Goal: Transaction & Acquisition: Purchase product/service

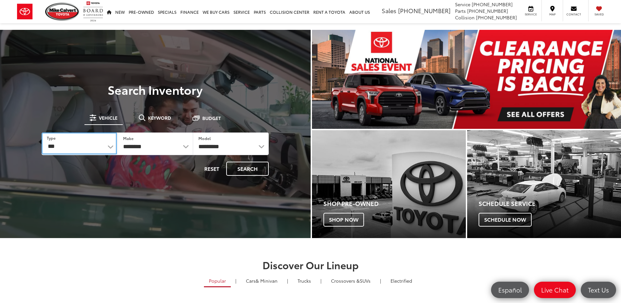
click at [110, 146] on select "*** *** **** *********" at bounding box center [79, 143] width 75 height 22
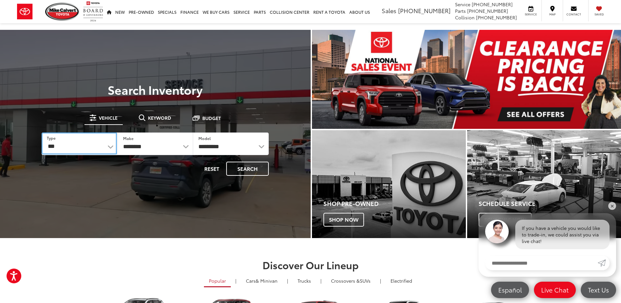
click at [110, 146] on select "*** *** **** *********" at bounding box center [79, 143] width 75 height 22
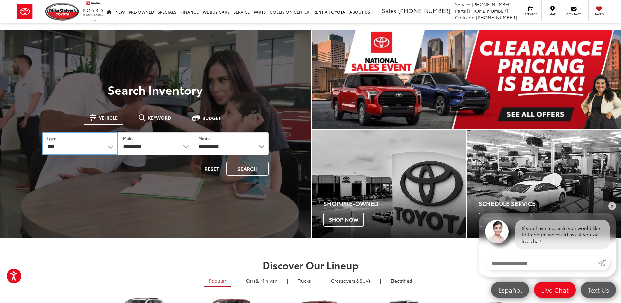
click at [108, 148] on select "*** *** **** *********" at bounding box center [80, 143] width 76 height 23
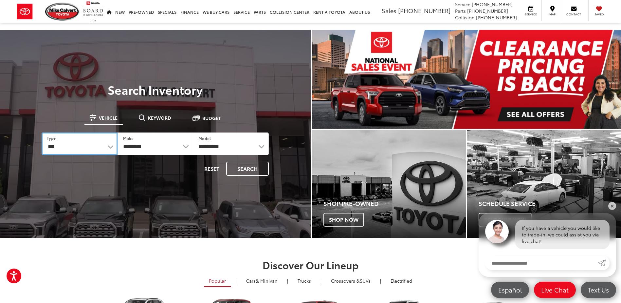
select select "******"
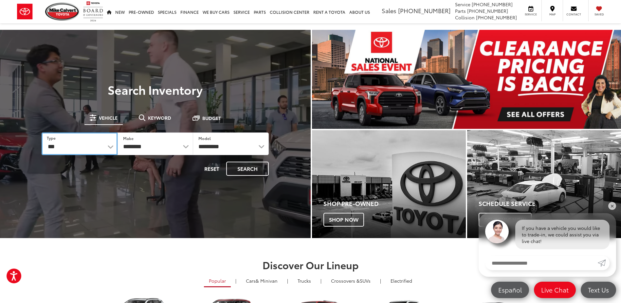
click at [42, 132] on select "*** *** **** *********" at bounding box center [80, 143] width 76 height 23
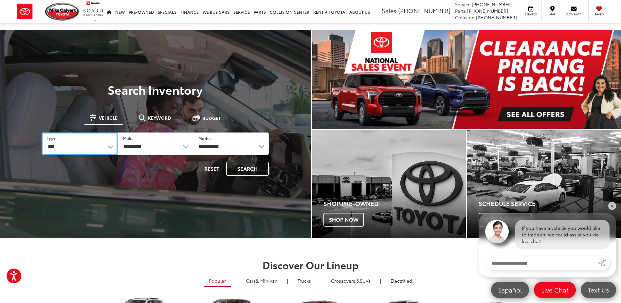
select select
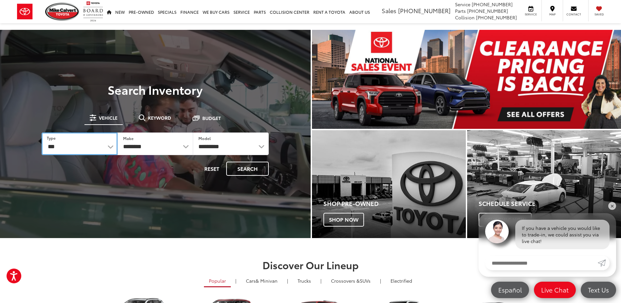
select select
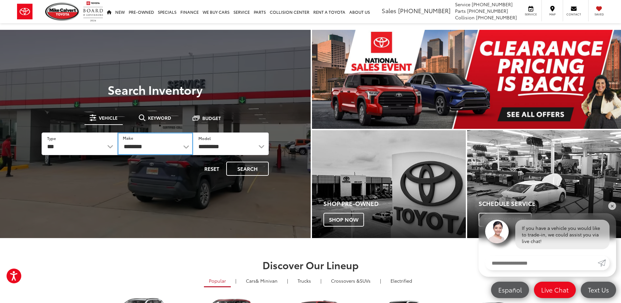
click at [184, 146] on select "**********" at bounding box center [156, 143] width 76 height 23
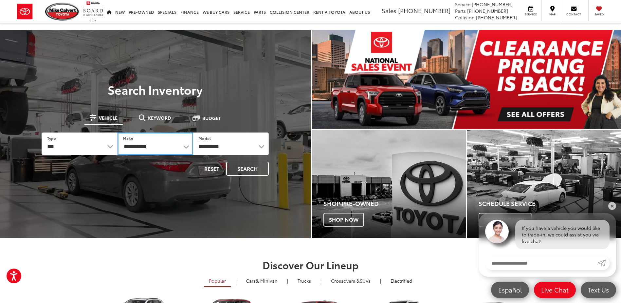
click at [118, 132] on select "**********" at bounding box center [156, 143] width 76 height 23
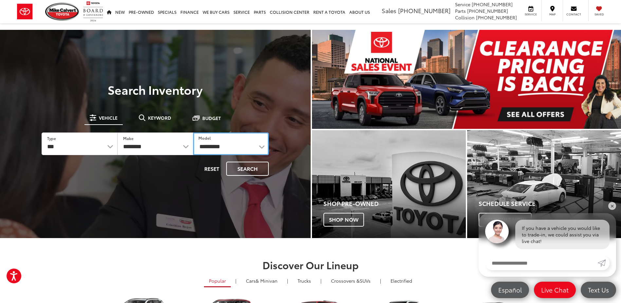
click at [258, 147] on select "********* **** ******" at bounding box center [231, 143] width 76 height 23
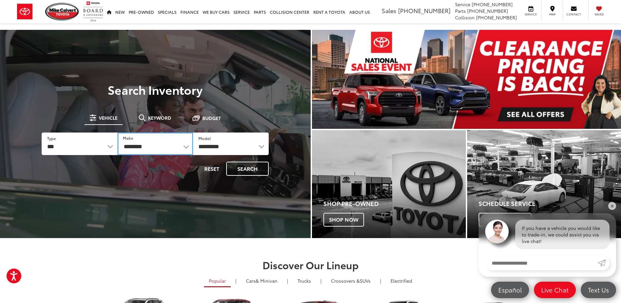
click at [185, 144] on select "**********" at bounding box center [156, 143] width 76 height 23
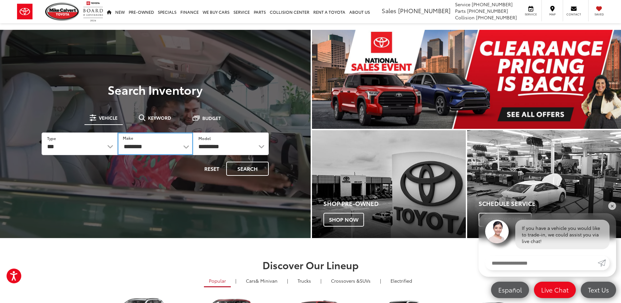
select select "******"
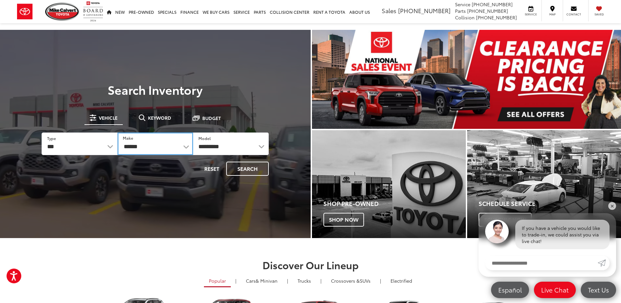
click at [118, 132] on select "**********" at bounding box center [156, 143] width 76 height 23
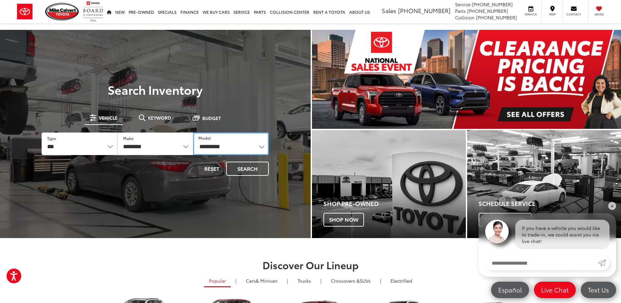
click at [258, 145] on select "**********" at bounding box center [231, 143] width 76 height 23
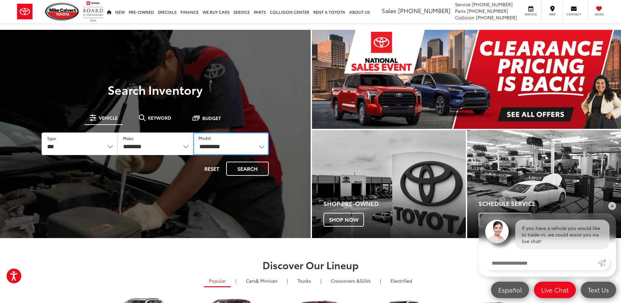
select select "******"
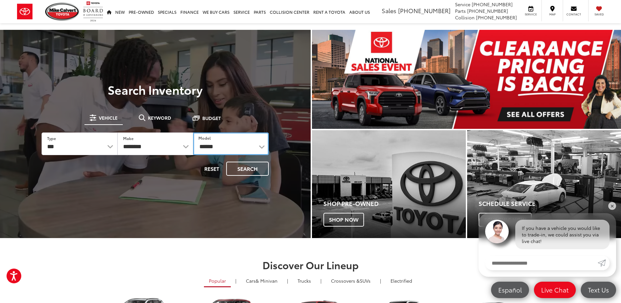
click at [193, 132] on select "**********" at bounding box center [231, 143] width 76 height 23
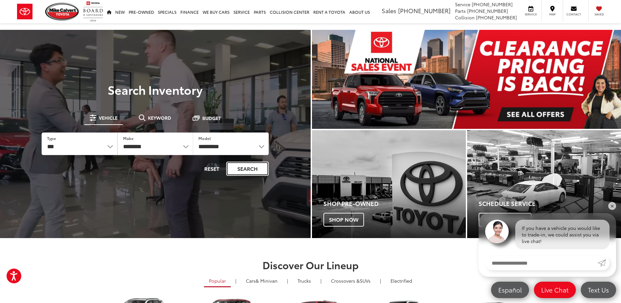
click at [254, 167] on button "Search" at bounding box center [247, 168] width 43 height 14
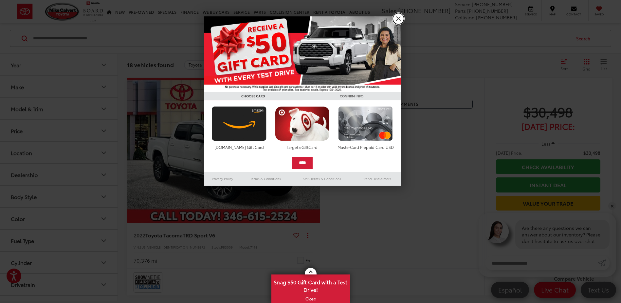
click at [401, 19] on link "X" at bounding box center [398, 18] width 11 height 11
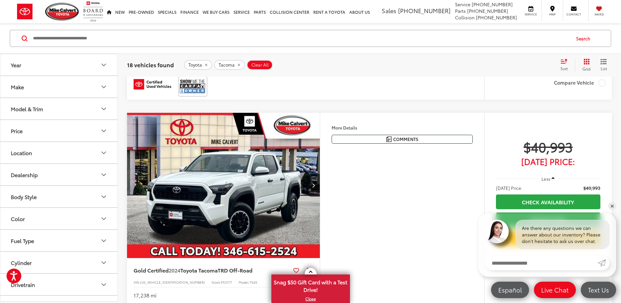
scroll to position [884, 0]
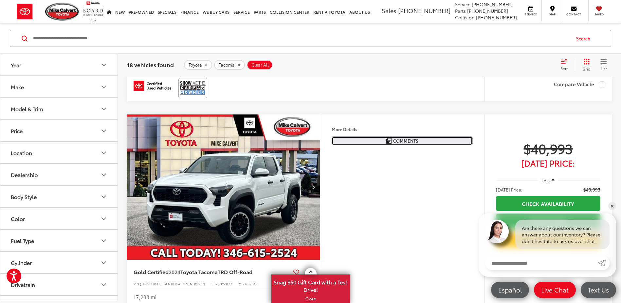
click at [386, 141] on img "Comments" at bounding box center [388, 141] width 5 height 6
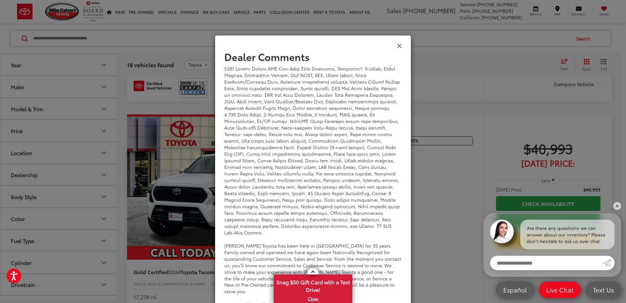
click at [397, 46] on icon "Close" at bounding box center [399, 45] width 5 height 7
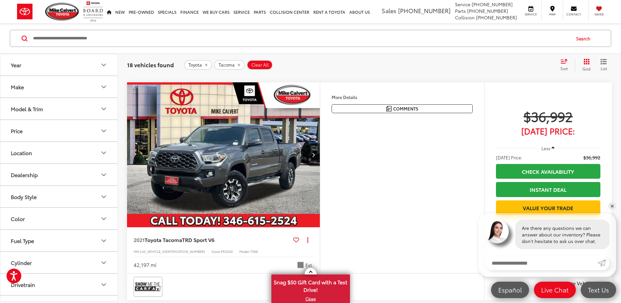
scroll to position [1375, 0]
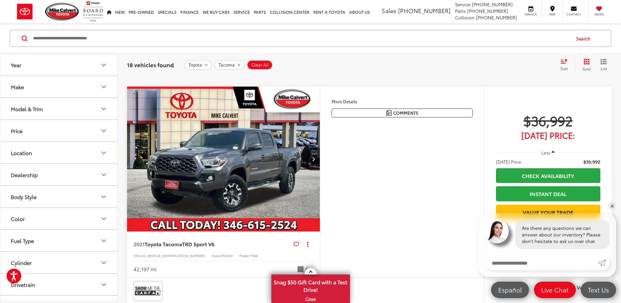
click at [252, 184] on img "2021 Toyota Tacoma TRD Sport V6 0" at bounding box center [224, 158] width 194 height 145
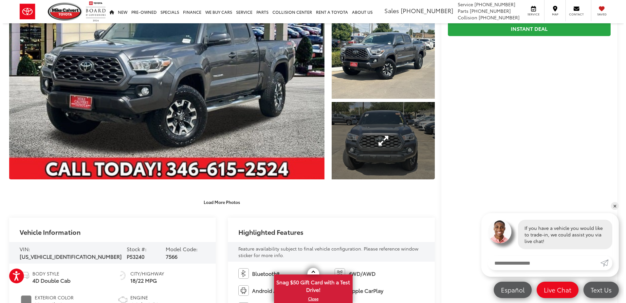
scroll to position [65, 0]
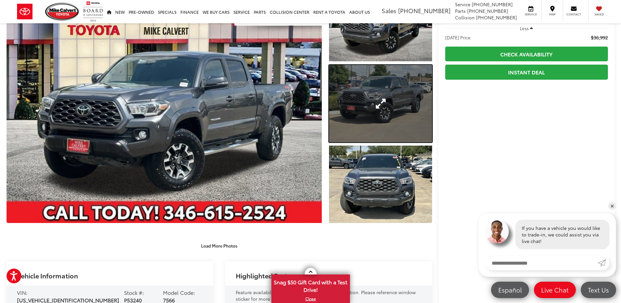
click at [388, 119] on link "Expand Photo 2" at bounding box center [380, 103] width 103 height 77
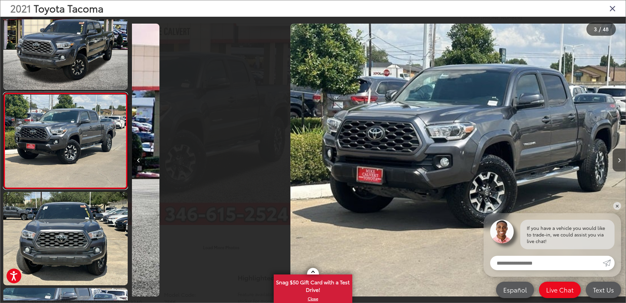
scroll to position [0, 988]
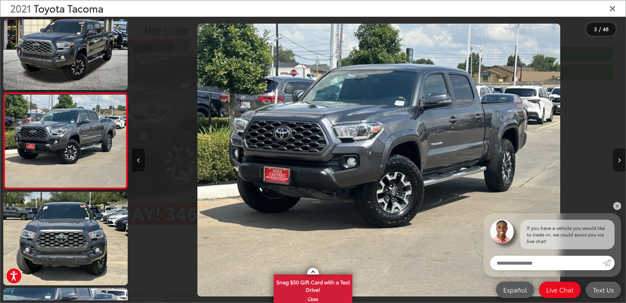
click at [619, 159] on icon "Next image" at bounding box center [619, 160] width 3 height 5
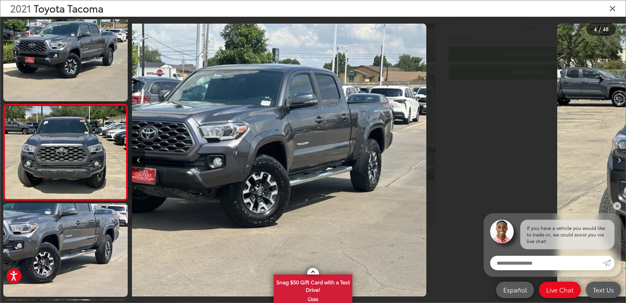
scroll to position [215, 0]
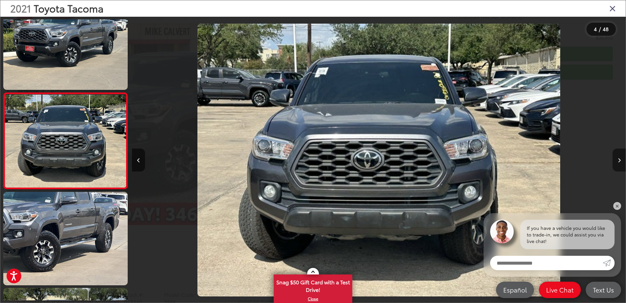
click at [619, 159] on icon "Next image" at bounding box center [619, 160] width 3 height 5
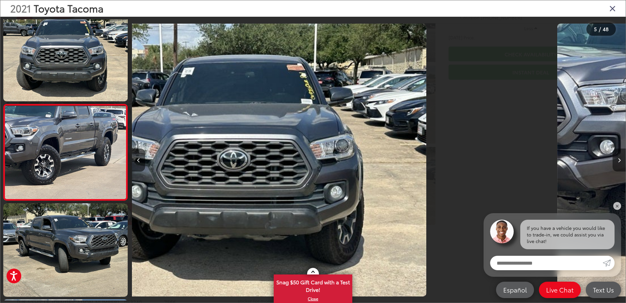
scroll to position [311, 0]
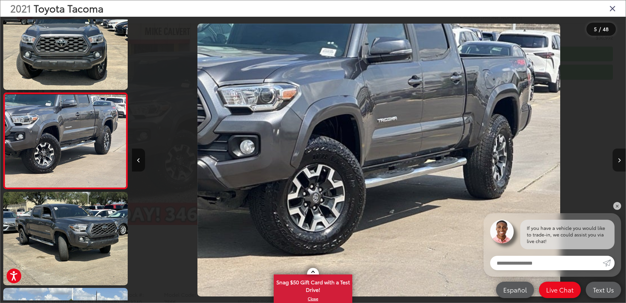
click at [619, 159] on icon "Next image" at bounding box center [619, 160] width 3 height 5
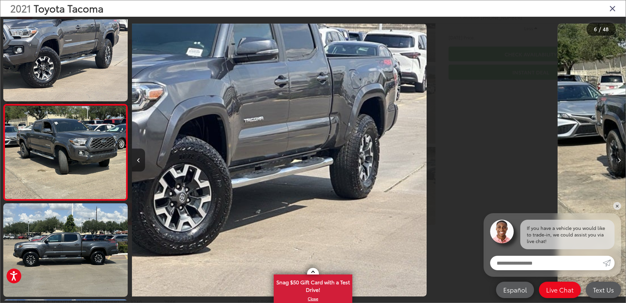
scroll to position [407, 0]
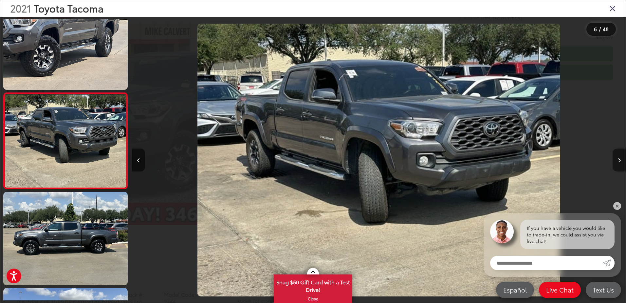
click at [619, 159] on icon "Next image" at bounding box center [619, 160] width 3 height 5
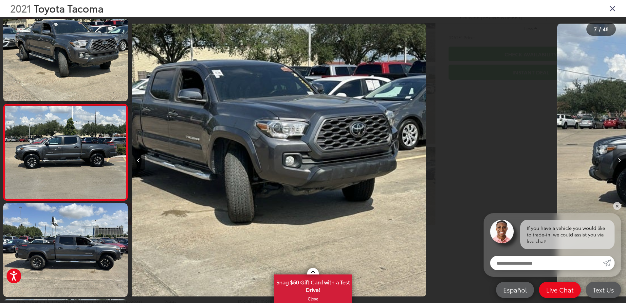
scroll to position [503, 0]
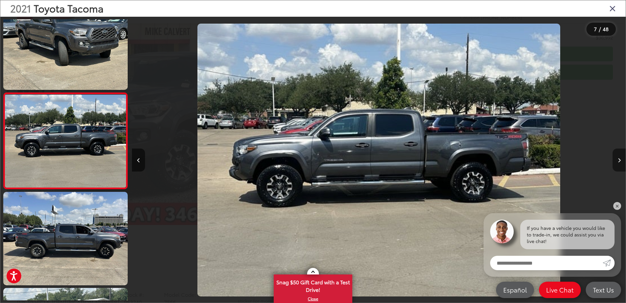
click at [619, 159] on icon "Next image" at bounding box center [619, 160] width 3 height 5
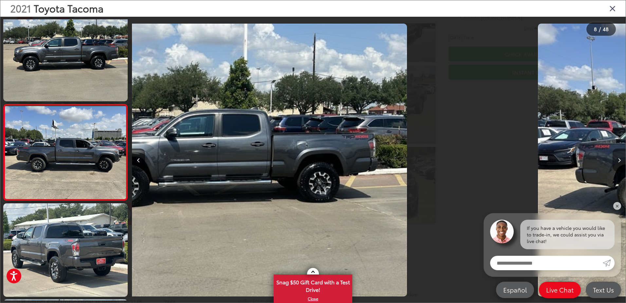
scroll to position [599, 0]
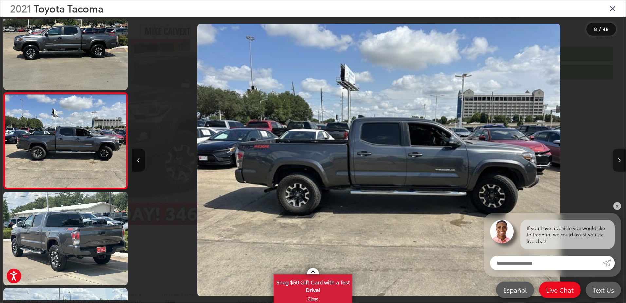
click at [619, 159] on icon "Next image" at bounding box center [619, 160] width 3 height 5
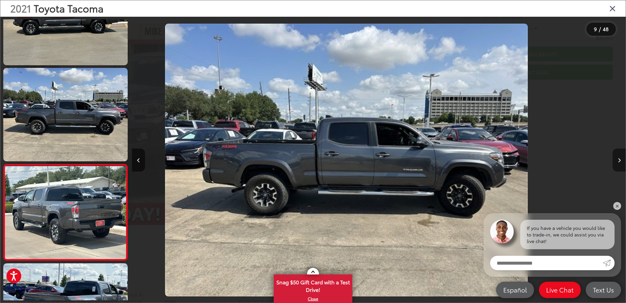
scroll to position [0, 0]
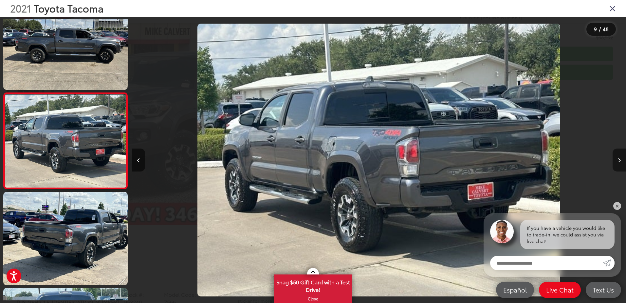
click at [619, 159] on icon "Next image" at bounding box center [619, 160] width 3 height 5
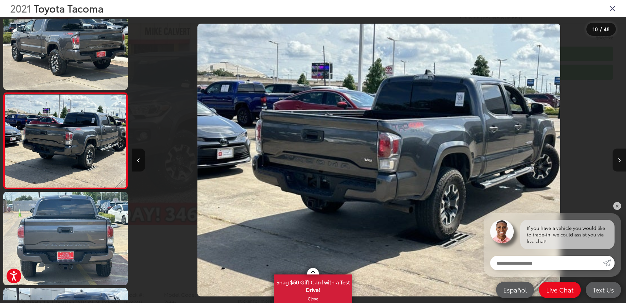
click at [617, 159] on button "Next image" at bounding box center [619, 159] width 13 height 23
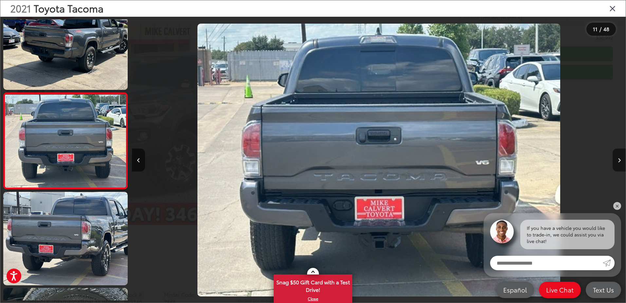
click at [617, 159] on button "Next image" at bounding box center [619, 159] width 13 height 23
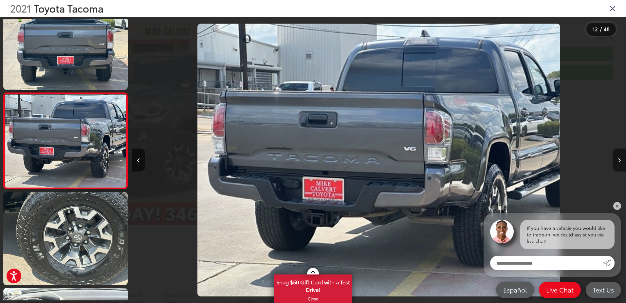
click at [617, 159] on button "Next image" at bounding box center [619, 159] width 13 height 23
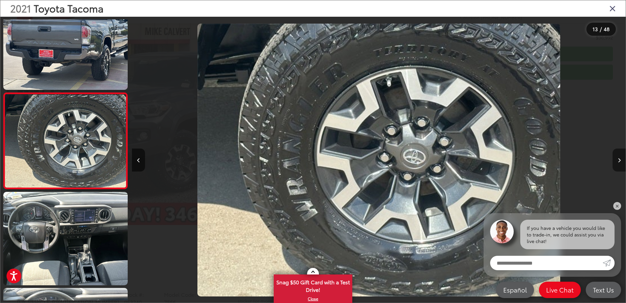
click at [617, 159] on button "Next image" at bounding box center [619, 159] width 13 height 23
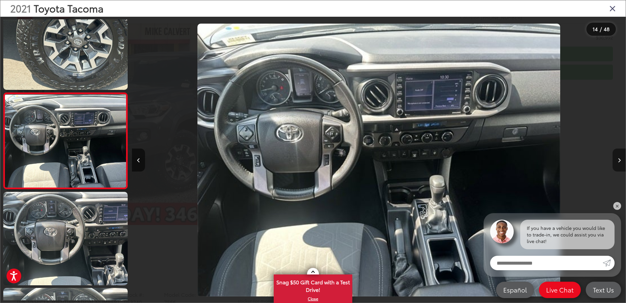
click at [617, 159] on button "Next image" at bounding box center [619, 159] width 13 height 23
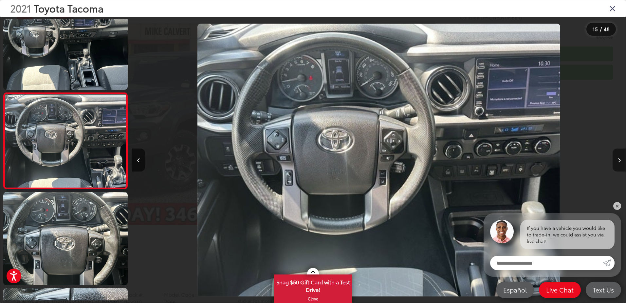
click at [617, 159] on button "Next image" at bounding box center [619, 159] width 13 height 23
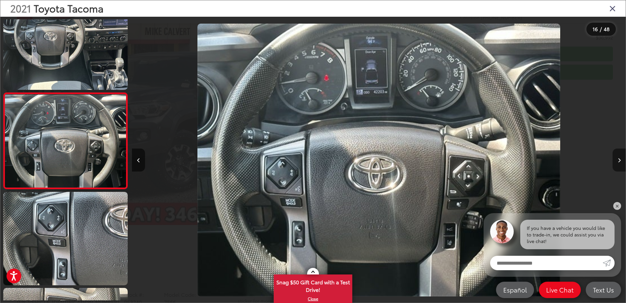
click at [617, 159] on button "Next image" at bounding box center [619, 159] width 13 height 23
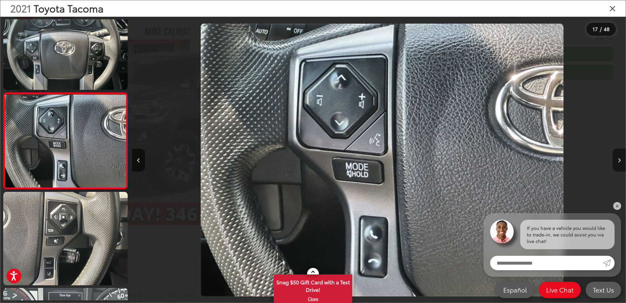
click at [617, 159] on button "Next image" at bounding box center [619, 159] width 13 height 23
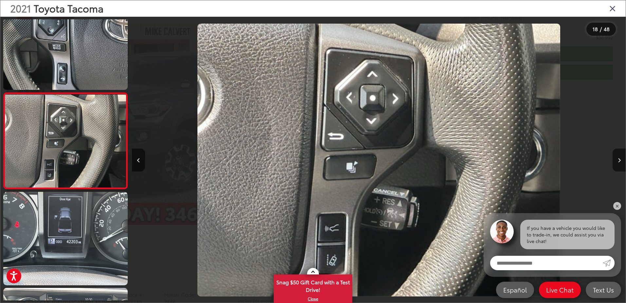
click at [613, 9] on icon "Close gallery" at bounding box center [612, 8] width 7 height 9
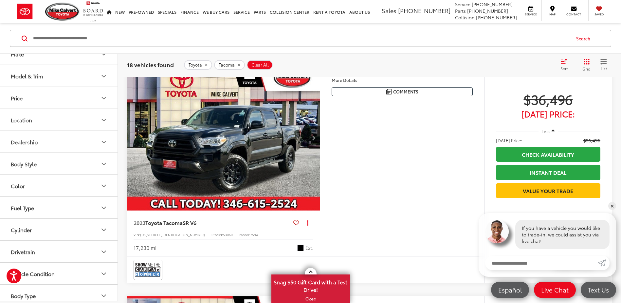
scroll to position [458, 0]
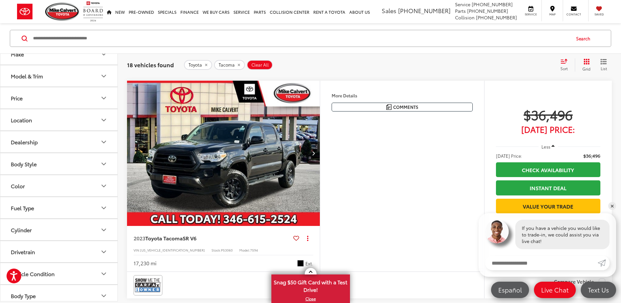
click at [284, 163] on img "2023 Toyota Tacoma SR V6 0" at bounding box center [224, 153] width 194 height 145
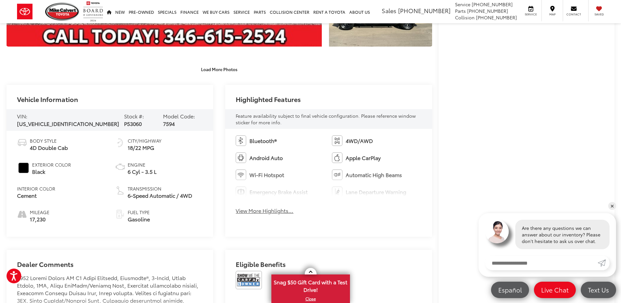
scroll to position [262, 0]
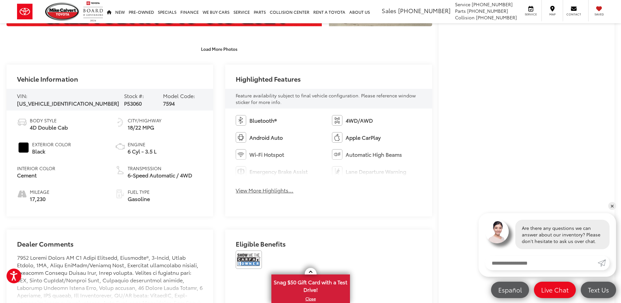
click at [416, 207] on div "Highlighted Features Feature availability subject to final vehicle configuratio…" at bounding box center [328, 141] width 207 height 152
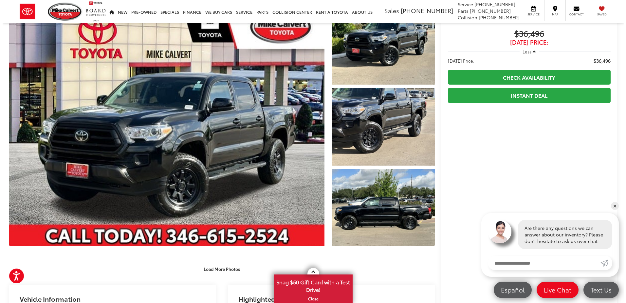
scroll to position [33, 0]
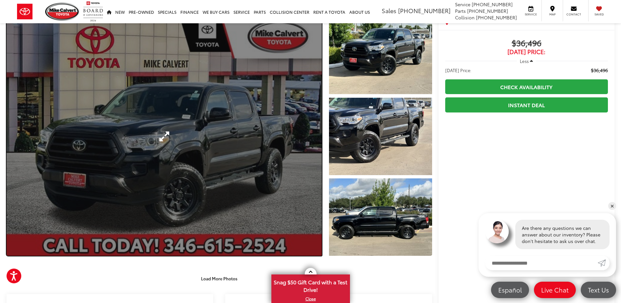
click at [303, 132] on link "Expand Photo 0" at bounding box center [164, 136] width 315 height 239
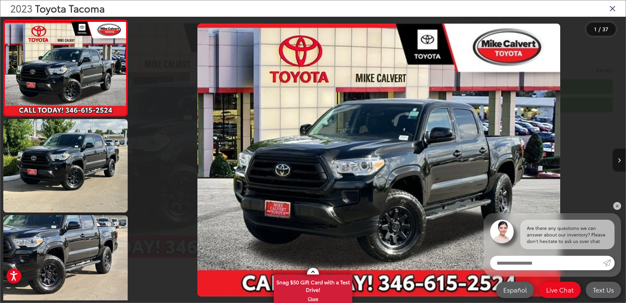
click at [617, 158] on button "Next image" at bounding box center [619, 159] width 13 height 23
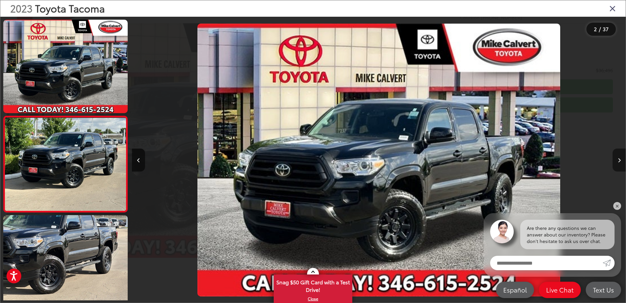
scroll to position [23, 0]
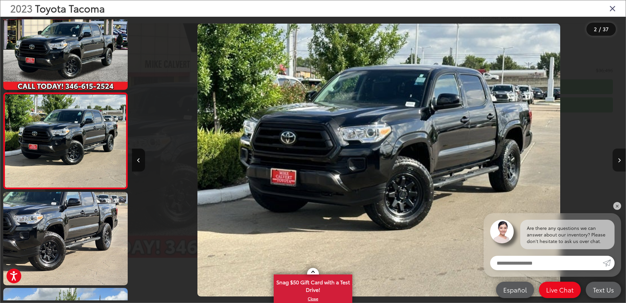
click at [617, 158] on button "Next image" at bounding box center [619, 159] width 13 height 23
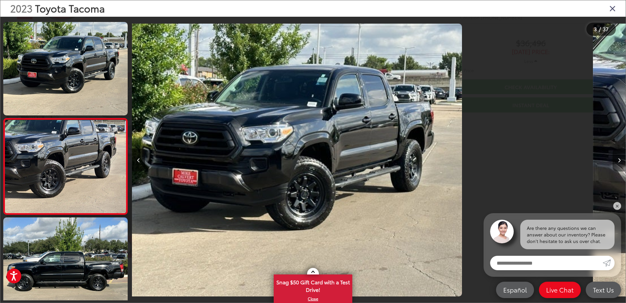
scroll to position [119, 0]
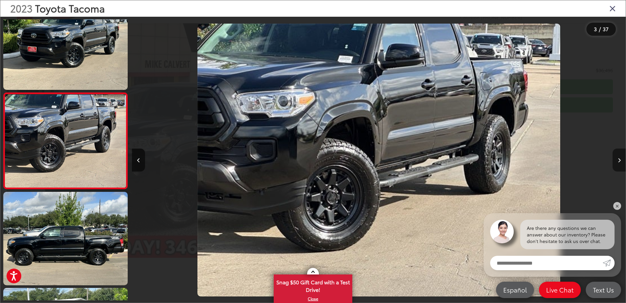
click at [617, 158] on button "Next image" at bounding box center [619, 159] width 13 height 23
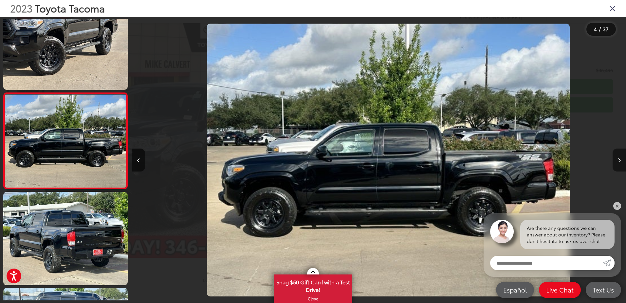
scroll to position [0, 1482]
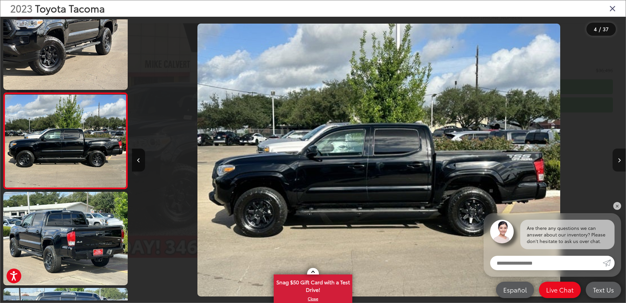
click at [617, 158] on button "Next image" at bounding box center [619, 159] width 13 height 23
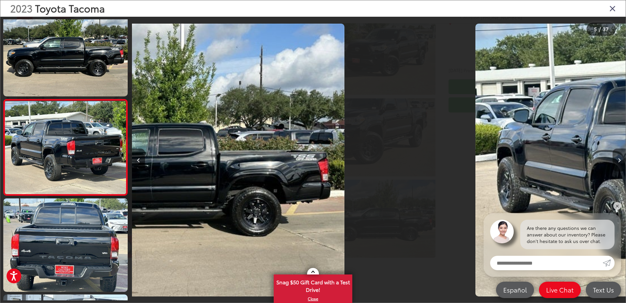
scroll to position [311, 0]
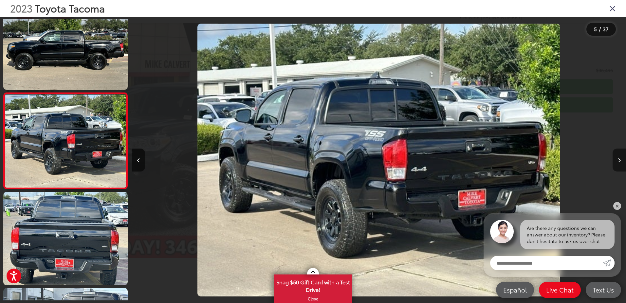
click at [617, 158] on button "Next image" at bounding box center [619, 159] width 13 height 23
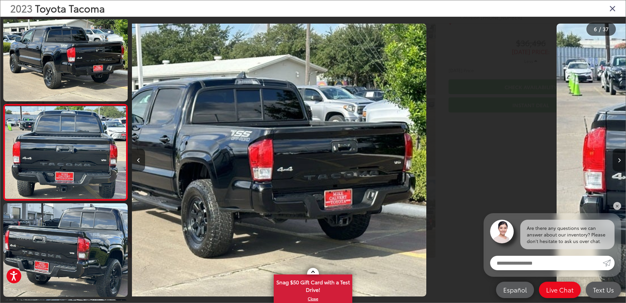
scroll to position [407, 0]
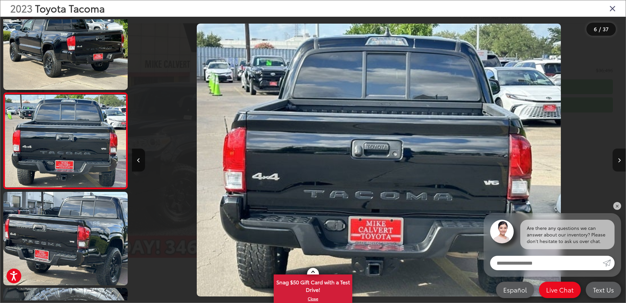
click at [617, 158] on button "Next image" at bounding box center [619, 159] width 13 height 23
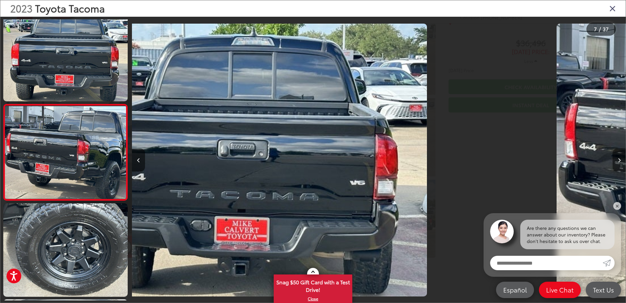
scroll to position [503, 0]
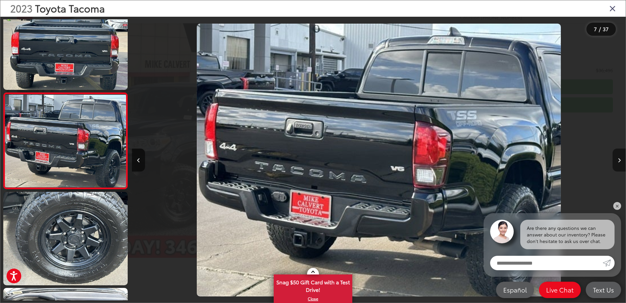
click at [617, 158] on button "Next image" at bounding box center [619, 159] width 13 height 23
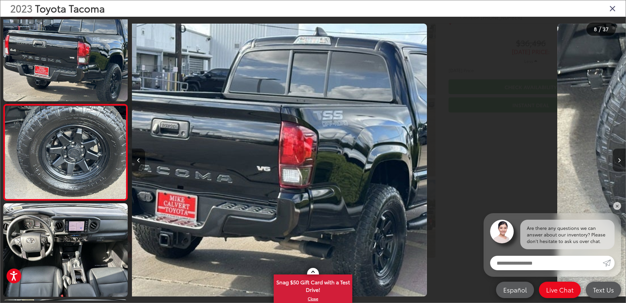
scroll to position [599, 0]
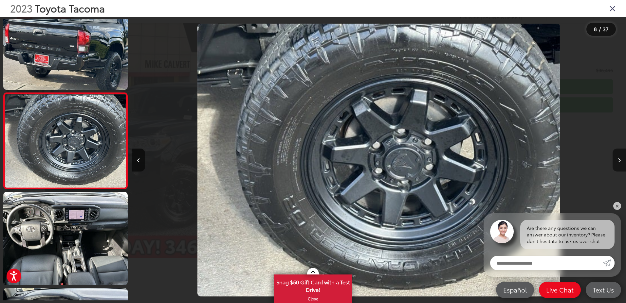
click at [617, 158] on button "Next image" at bounding box center [619, 159] width 13 height 23
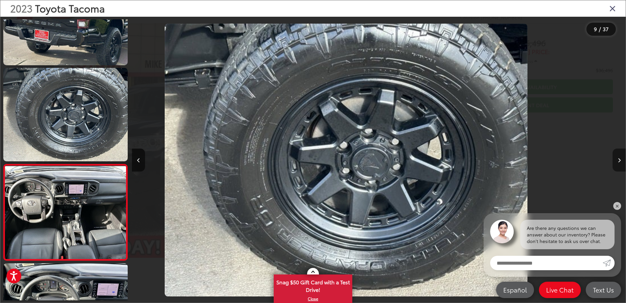
scroll to position [0, 0]
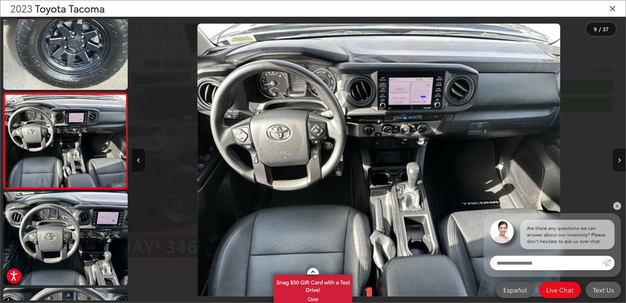
click at [617, 158] on button "Next image" at bounding box center [619, 159] width 13 height 23
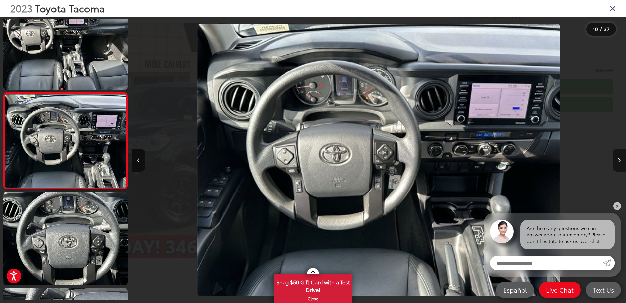
click at [617, 158] on button "Next image" at bounding box center [619, 159] width 13 height 23
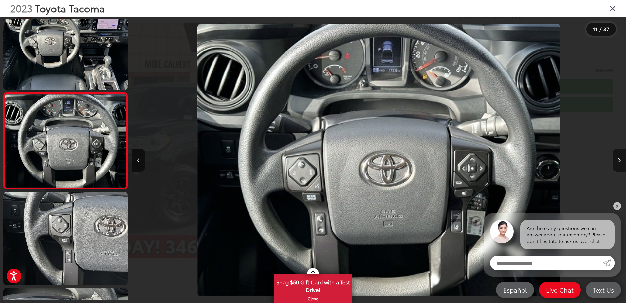
click at [617, 158] on button "Next image" at bounding box center [619, 159] width 13 height 23
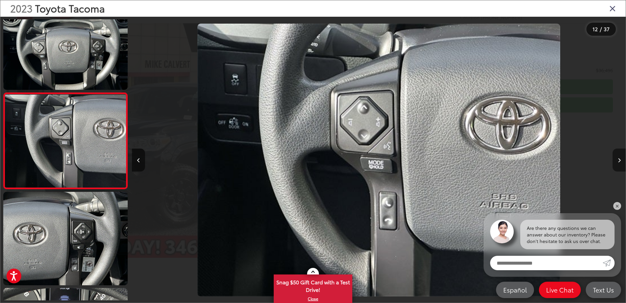
click at [617, 158] on button "Next image" at bounding box center [619, 159] width 13 height 23
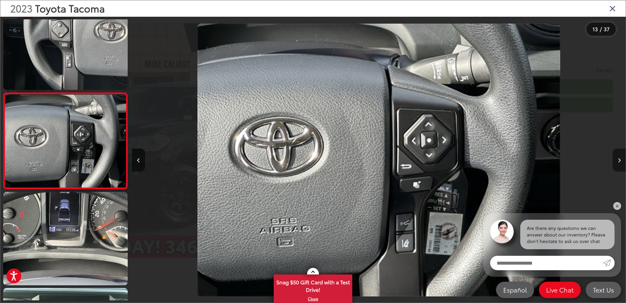
click at [617, 158] on button "Next image" at bounding box center [619, 159] width 13 height 23
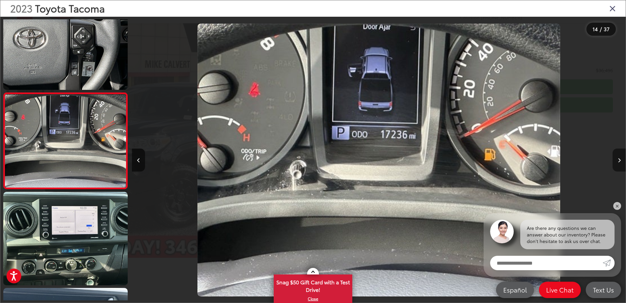
click at [617, 158] on button "Next image" at bounding box center [619, 159] width 13 height 23
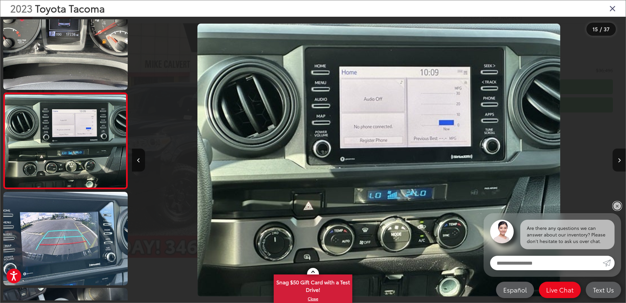
click at [617, 206] on link "✕" at bounding box center [617, 206] width 8 height 8
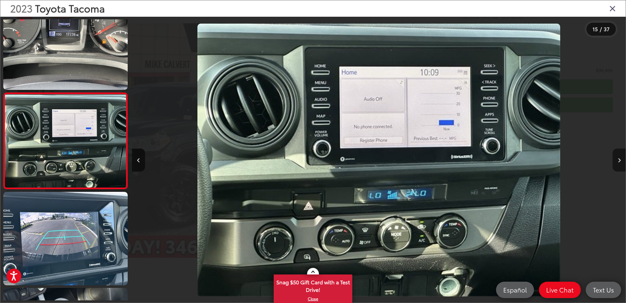
click at [619, 163] on button "Next image" at bounding box center [619, 159] width 13 height 23
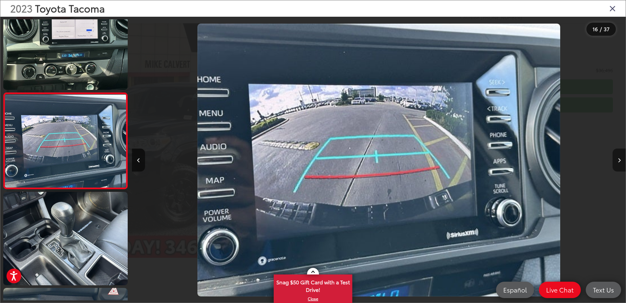
click at [619, 163] on button "Next image" at bounding box center [619, 159] width 13 height 23
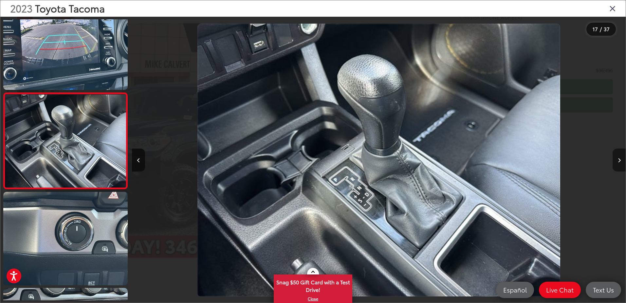
click at [619, 163] on button "Next image" at bounding box center [619, 159] width 13 height 23
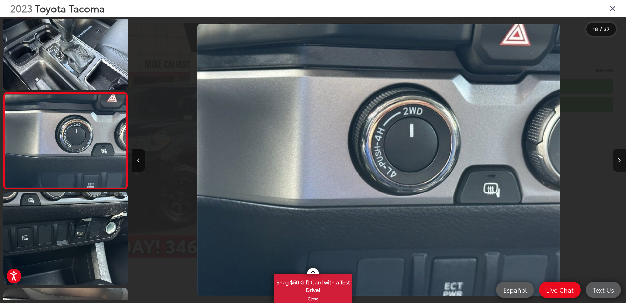
click at [619, 163] on button "Next image" at bounding box center [619, 159] width 13 height 23
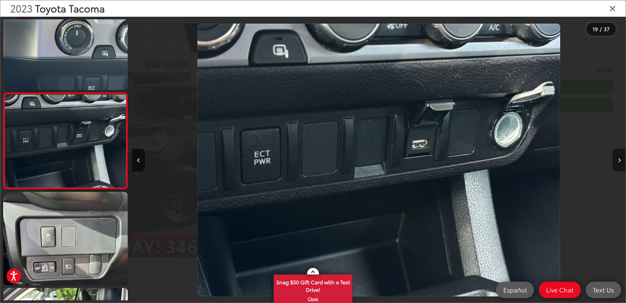
click at [618, 163] on button "Next image" at bounding box center [619, 159] width 13 height 23
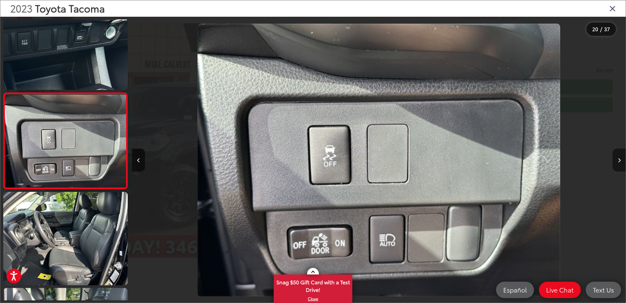
click at [618, 163] on button "Next image" at bounding box center [619, 159] width 13 height 23
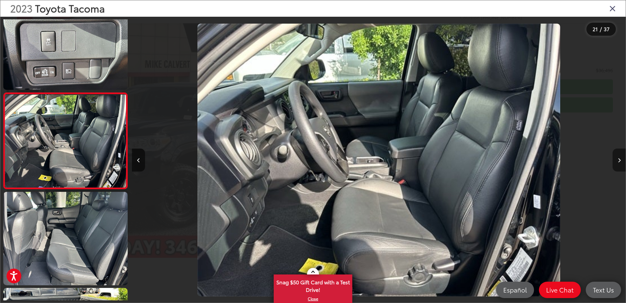
click at [618, 163] on button "Next image" at bounding box center [619, 159] width 13 height 23
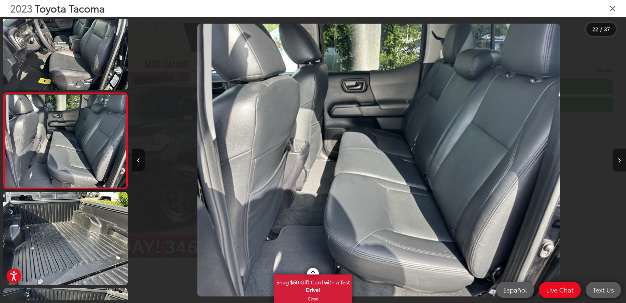
click at [618, 163] on button "Next image" at bounding box center [619, 159] width 13 height 23
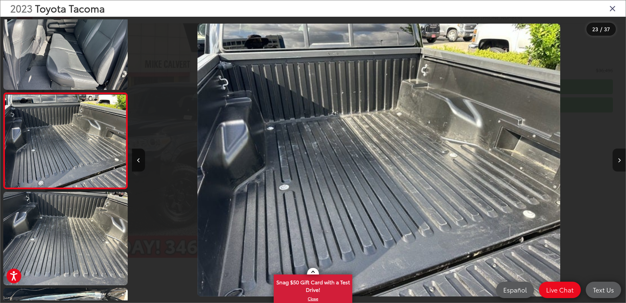
click at [618, 163] on button "Next image" at bounding box center [619, 159] width 13 height 23
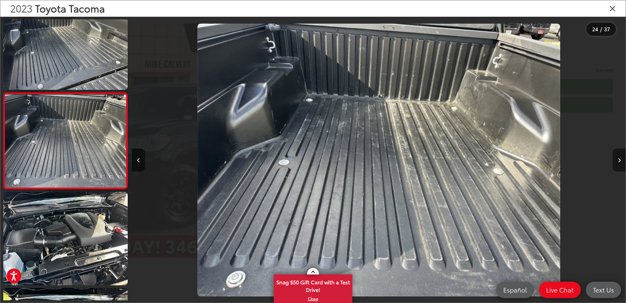
click at [618, 163] on button "Next image" at bounding box center [619, 159] width 13 height 23
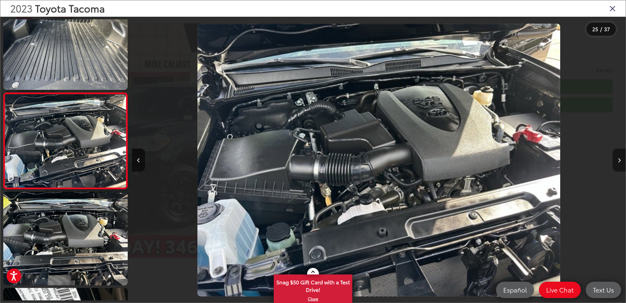
click at [618, 163] on button "Next image" at bounding box center [619, 159] width 13 height 23
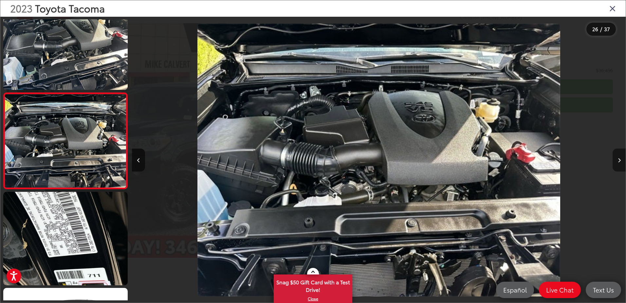
click at [618, 163] on button "Next image" at bounding box center [619, 159] width 13 height 23
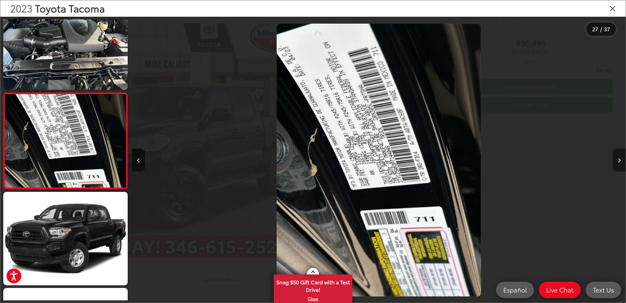
click at [618, 163] on button "Next image" at bounding box center [619, 159] width 13 height 23
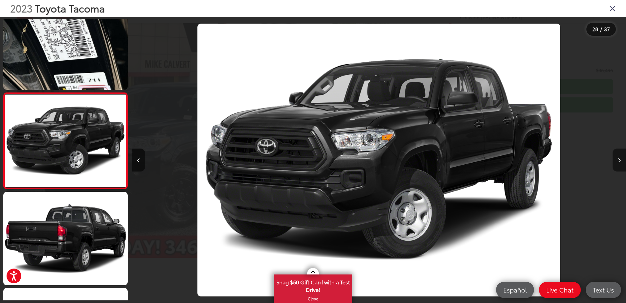
click at [618, 163] on button "Next image" at bounding box center [619, 159] width 13 height 23
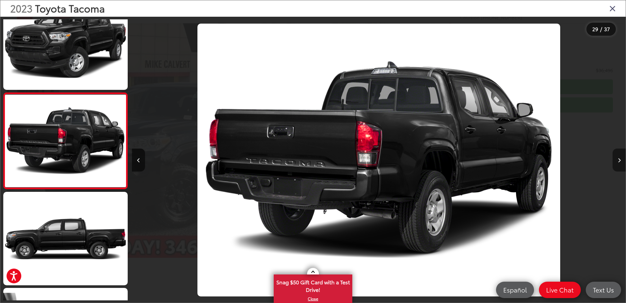
click at [617, 161] on button "Next image" at bounding box center [619, 159] width 13 height 23
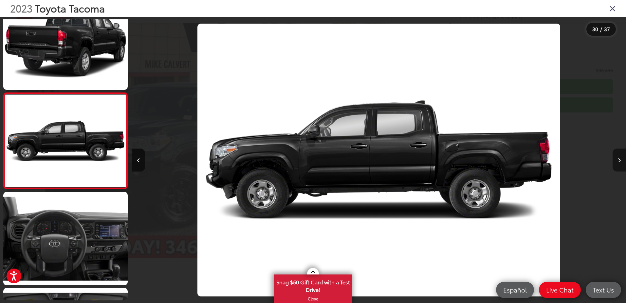
click at [617, 161] on button "Next image" at bounding box center [619, 159] width 13 height 23
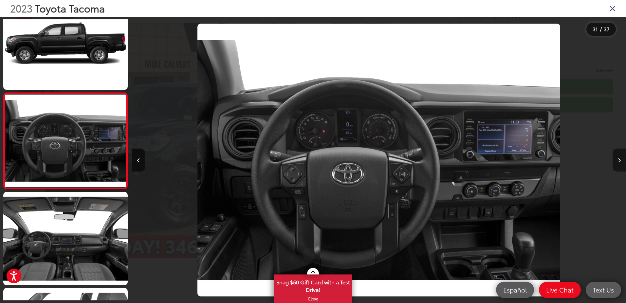
click at [617, 160] on button "Next image" at bounding box center [619, 159] width 13 height 23
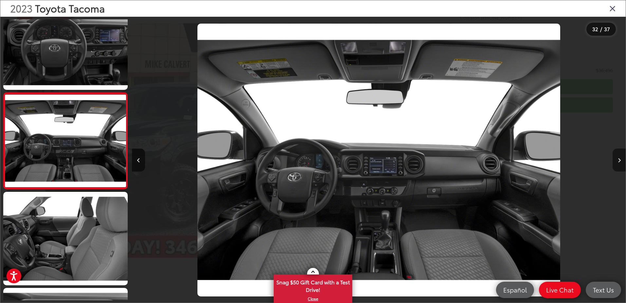
click at [617, 160] on button "Next image" at bounding box center [619, 159] width 13 height 23
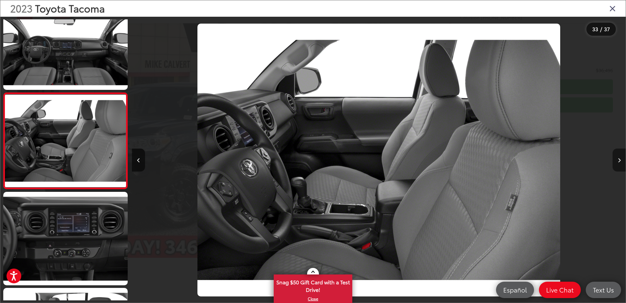
click at [617, 160] on button "Next image" at bounding box center [619, 159] width 13 height 23
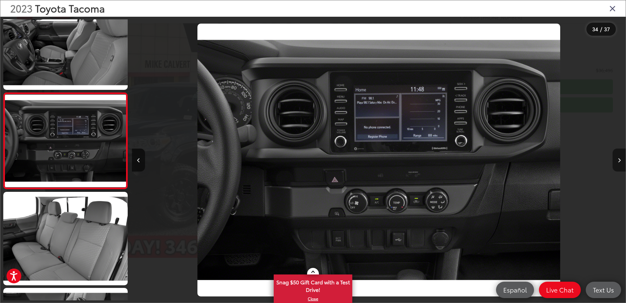
click at [617, 160] on button "Next image" at bounding box center [619, 159] width 13 height 23
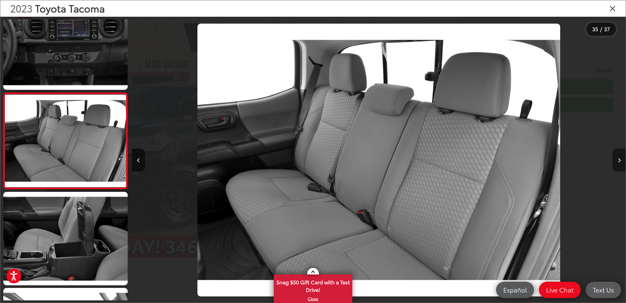
click at [617, 160] on button "Next image" at bounding box center [619, 159] width 13 height 23
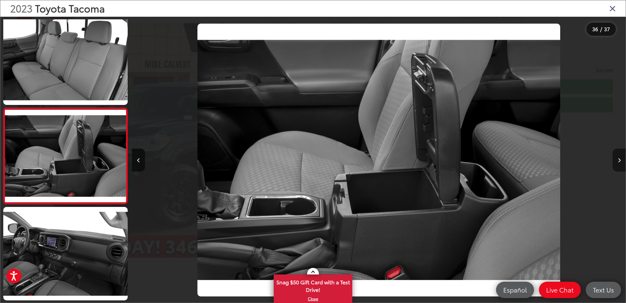
click at [617, 160] on button "Next image" at bounding box center [619, 159] width 13 height 23
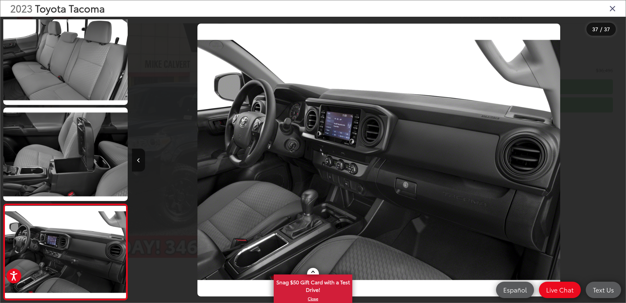
click at [617, 160] on div at bounding box center [563, 160] width 123 height 286
click at [609, 7] on div "2023 Toyota Tacoma" at bounding box center [312, 8] width 625 height 16
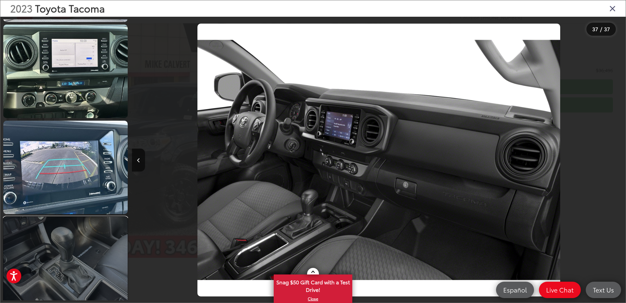
click at [82, 234] on link at bounding box center [65, 262] width 124 height 93
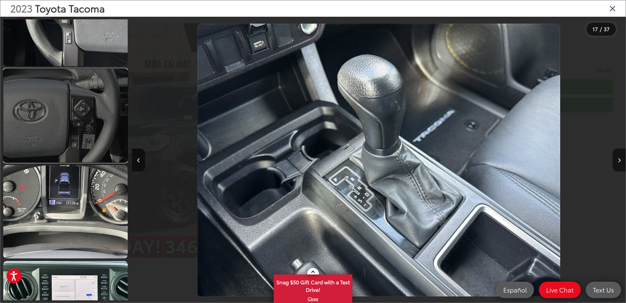
click at [93, 153] on link at bounding box center [65, 115] width 124 height 93
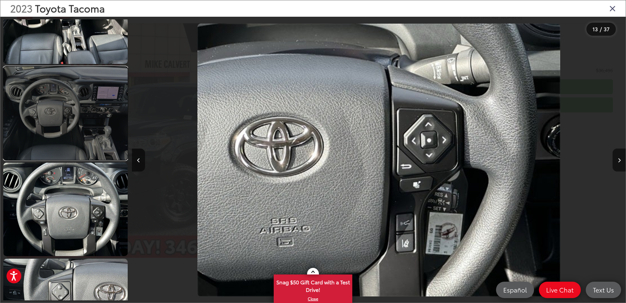
click at [102, 129] on link at bounding box center [65, 112] width 124 height 93
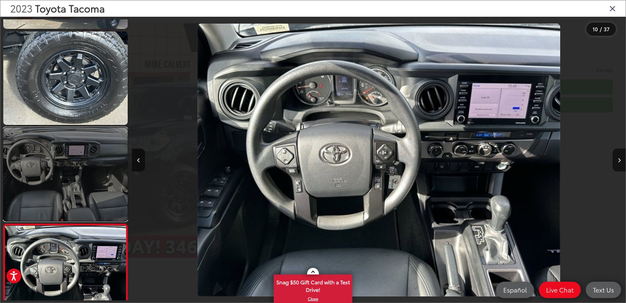
click at [92, 163] on link at bounding box center [65, 173] width 124 height 93
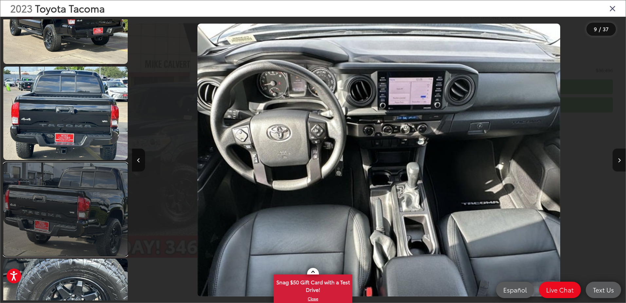
click at [93, 187] on link at bounding box center [65, 208] width 124 height 93
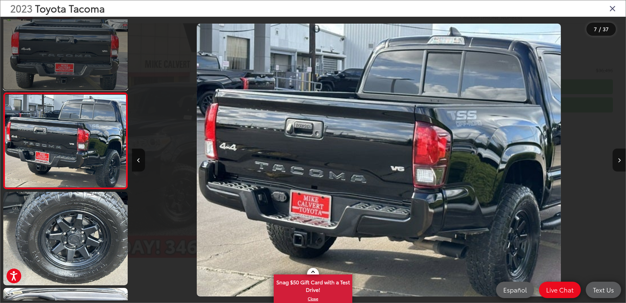
click at [96, 77] on link at bounding box center [65, 42] width 124 height 93
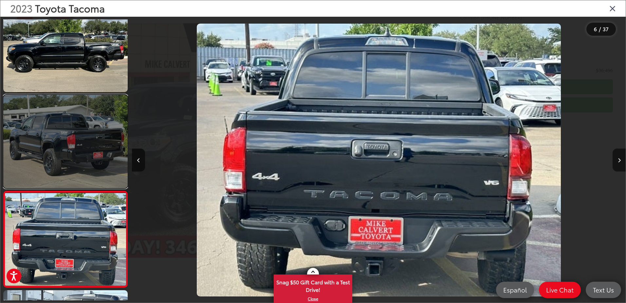
click at [105, 132] on link at bounding box center [65, 141] width 124 height 93
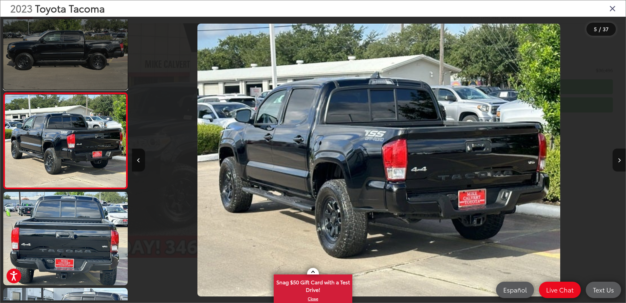
click at [98, 68] on link at bounding box center [65, 42] width 124 height 93
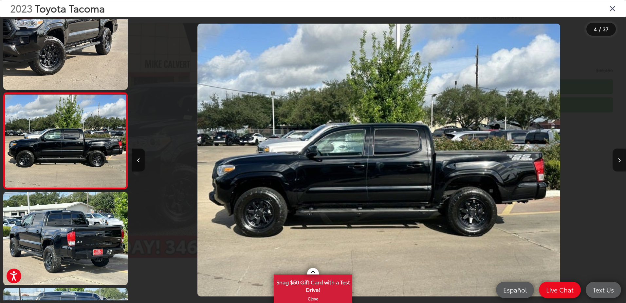
click at [614, 9] on icon "Close gallery" at bounding box center [612, 8] width 7 height 9
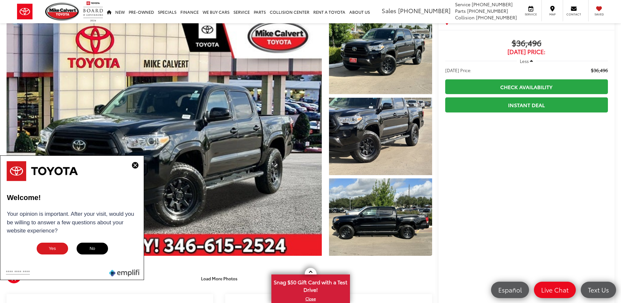
click at [135, 165] on img at bounding box center [135, 165] width 7 height 7
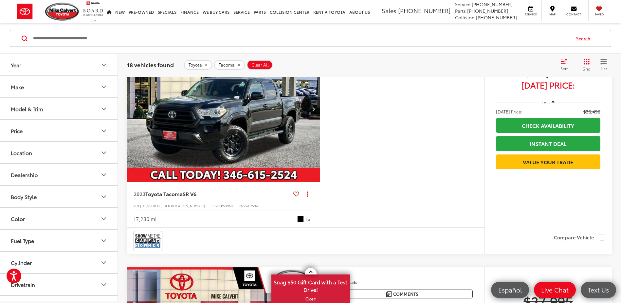
scroll to position [458, 0]
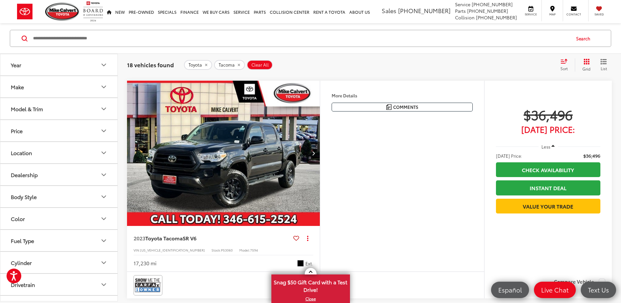
click at [265, 160] on img "2023 Toyota Tacoma SR V6 0" at bounding box center [224, 153] width 194 height 145
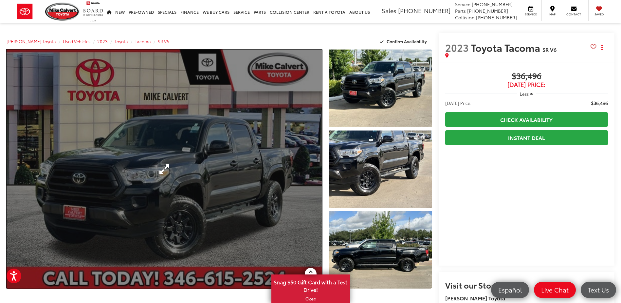
click at [291, 169] on link "Expand Photo 0" at bounding box center [164, 168] width 315 height 239
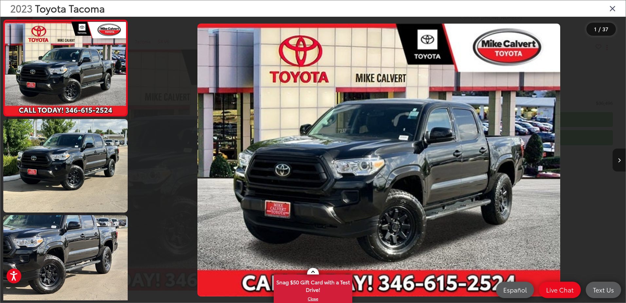
click at [620, 161] on icon "Next image" at bounding box center [619, 160] width 3 height 5
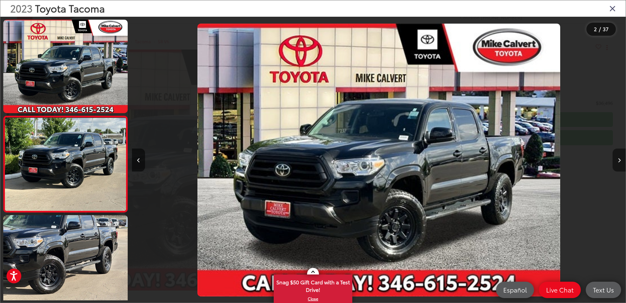
scroll to position [0, 83]
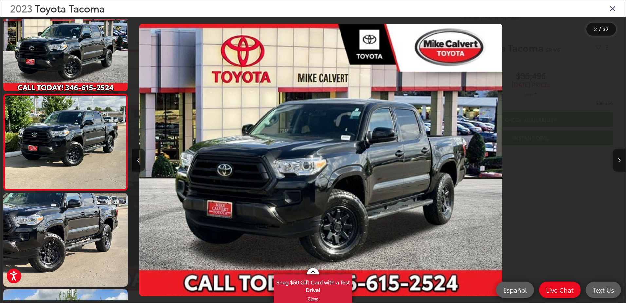
click at [620, 161] on icon "Next image" at bounding box center [619, 160] width 3 height 5
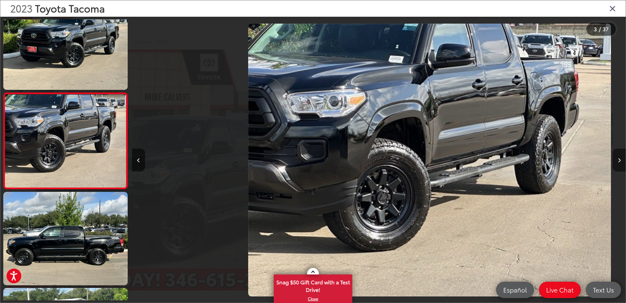
scroll to position [0, 988]
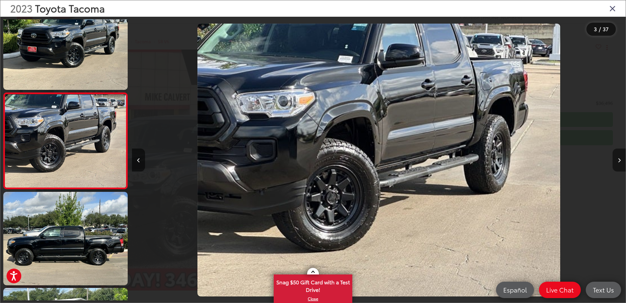
click at [618, 161] on icon "Next image" at bounding box center [619, 160] width 3 height 5
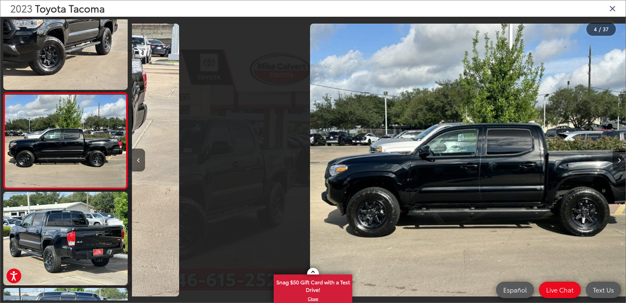
scroll to position [0, 1482]
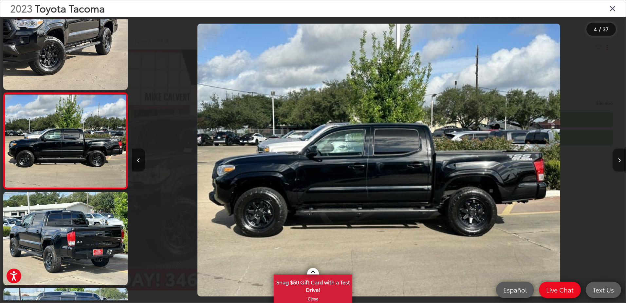
click at [618, 161] on icon "Next image" at bounding box center [619, 160] width 3 height 5
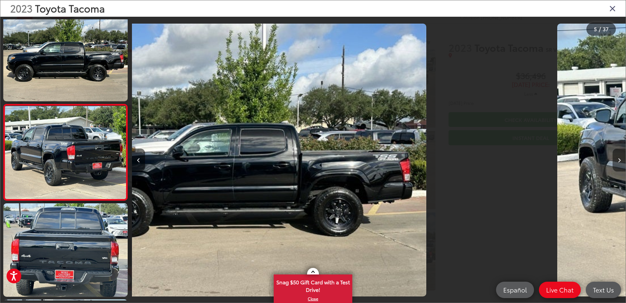
scroll to position [311, 0]
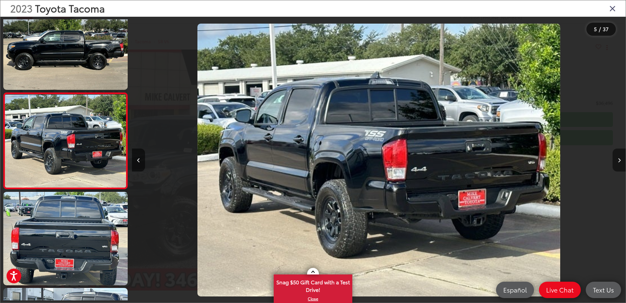
click at [618, 161] on icon "Next image" at bounding box center [619, 160] width 3 height 5
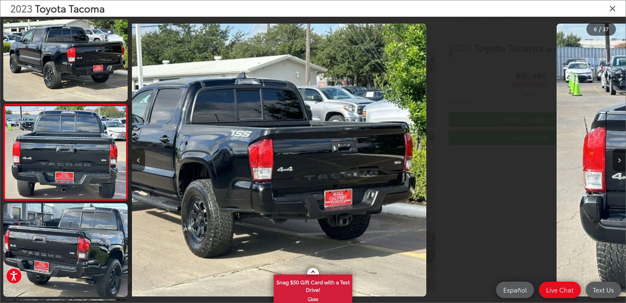
scroll to position [407, 0]
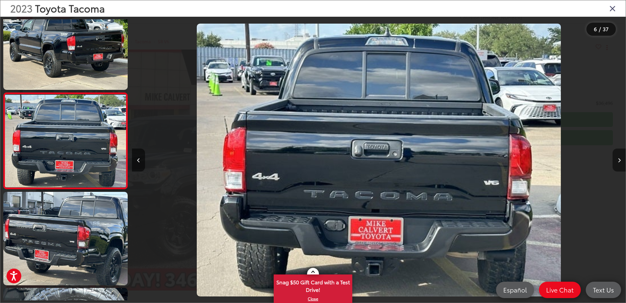
click at [618, 161] on icon "Next image" at bounding box center [619, 160] width 3 height 5
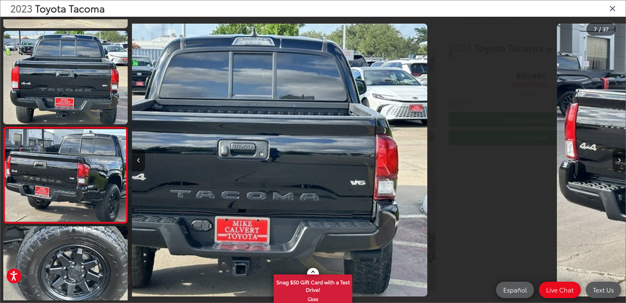
scroll to position [503, 0]
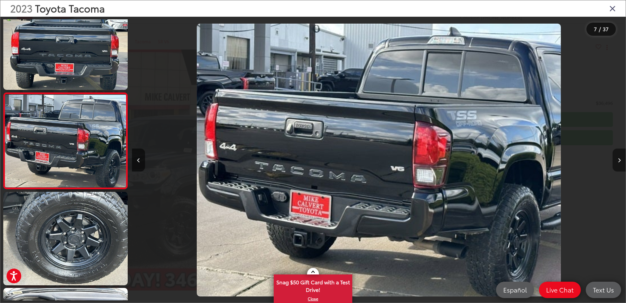
click at [618, 161] on icon "Next image" at bounding box center [619, 160] width 3 height 5
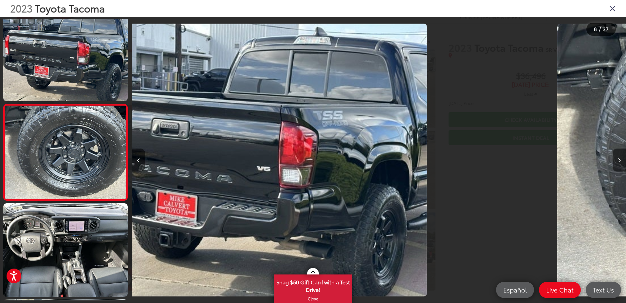
scroll to position [599, 0]
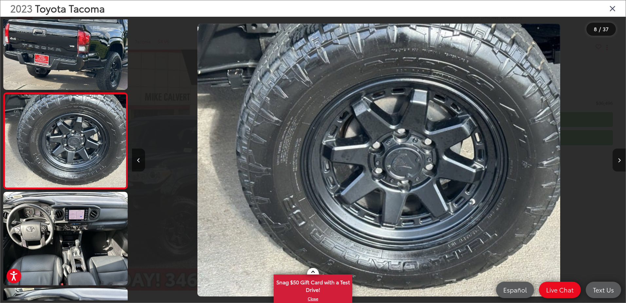
click at [618, 161] on icon "Next image" at bounding box center [619, 160] width 3 height 5
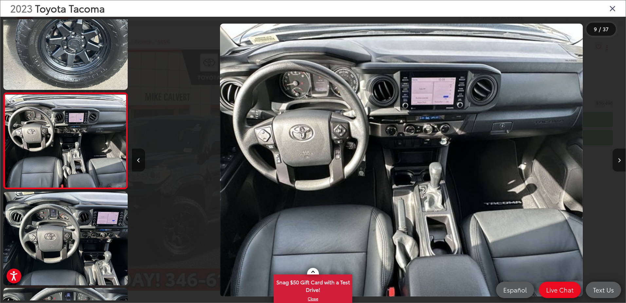
scroll to position [0, 3951]
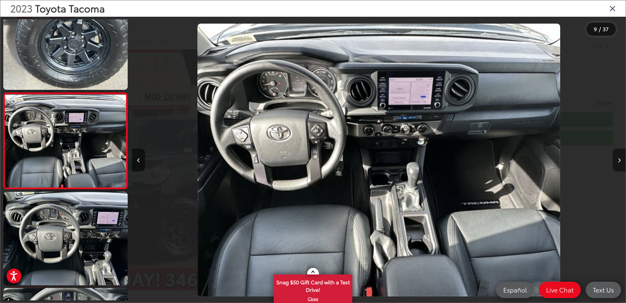
click at [618, 161] on icon "Next image" at bounding box center [619, 160] width 3 height 5
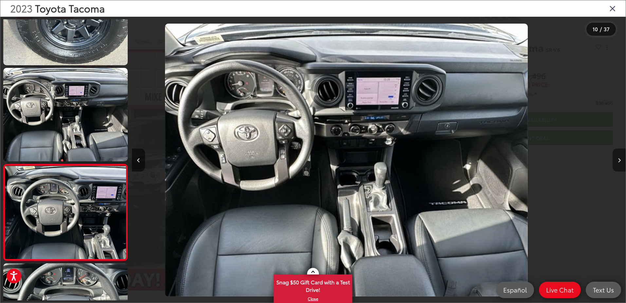
scroll to position [0, 0]
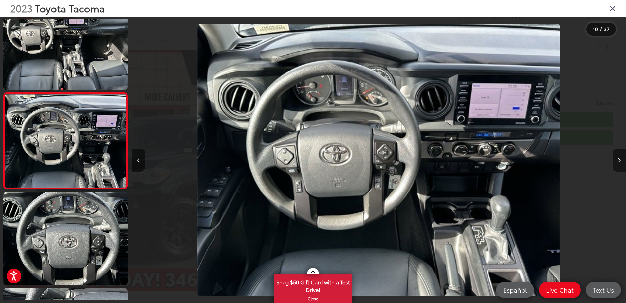
click at [618, 161] on icon "Next image" at bounding box center [619, 160] width 3 height 5
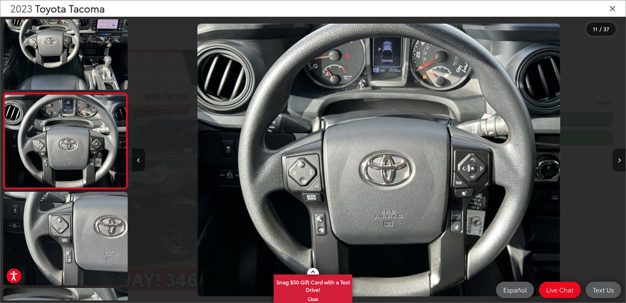
click at [618, 161] on icon "Next image" at bounding box center [619, 160] width 3 height 5
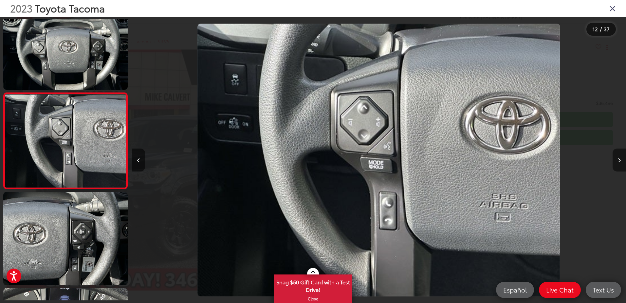
click at [618, 161] on icon "Next image" at bounding box center [619, 160] width 3 height 5
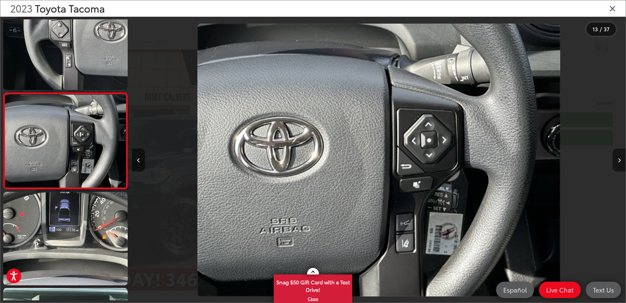
click at [618, 161] on icon "Next image" at bounding box center [619, 160] width 3 height 5
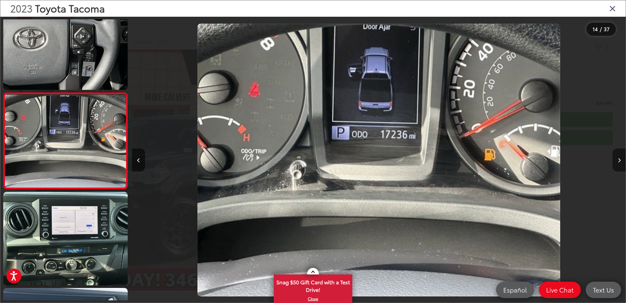
click at [618, 161] on icon "Next image" at bounding box center [619, 160] width 3 height 5
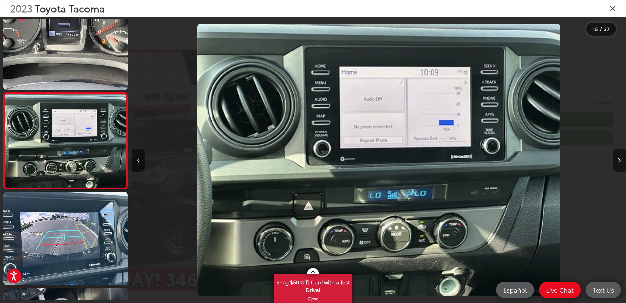
click at [618, 161] on icon "Next image" at bounding box center [619, 160] width 3 height 5
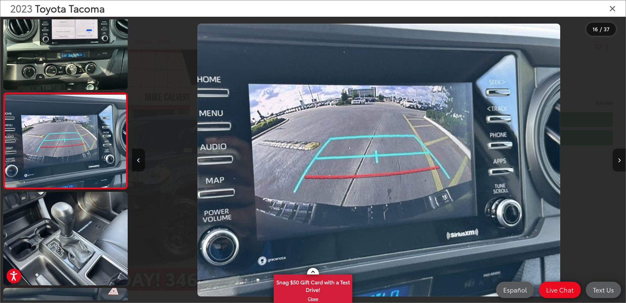
click at [618, 161] on icon "Next image" at bounding box center [619, 160] width 3 height 5
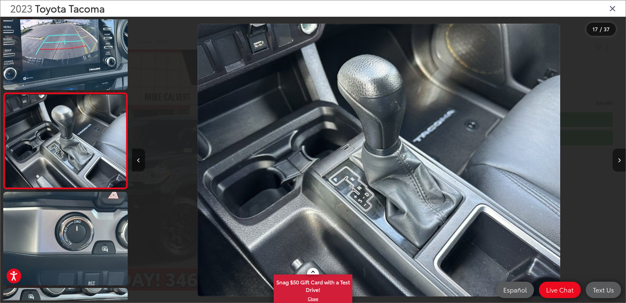
click at [618, 161] on icon "Next image" at bounding box center [619, 160] width 3 height 5
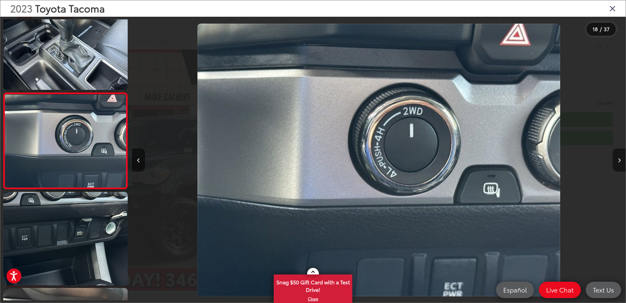
click at [618, 161] on icon "Next image" at bounding box center [619, 160] width 3 height 5
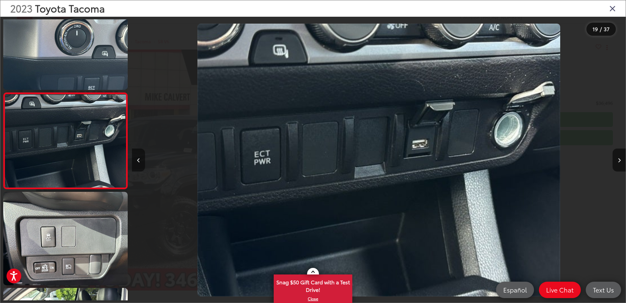
click at [140, 161] on icon "Previous image" at bounding box center [138, 160] width 3 height 5
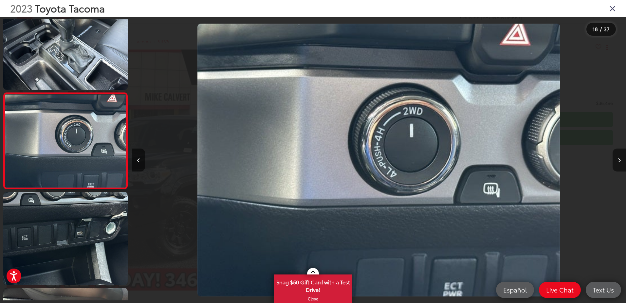
click at [616, 157] on button "Next image" at bounding box center [619, 159] width 13 height 23
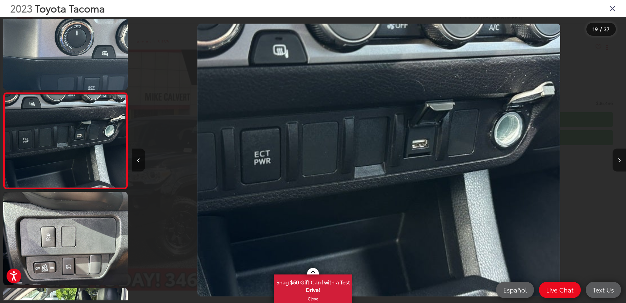
click at [617, 157] on button "Next image" at bounding box center [619, 159] width 13 height 23
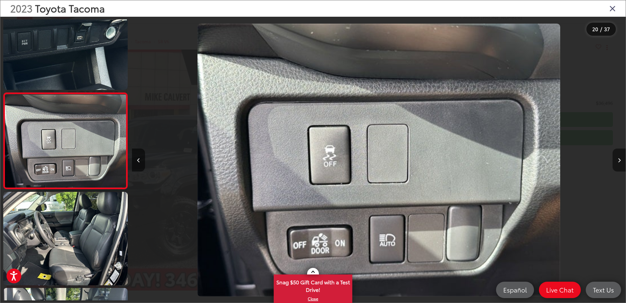
click at [617, 157] on button "Next image" at bounding box center [619, 159] width 13 height 23
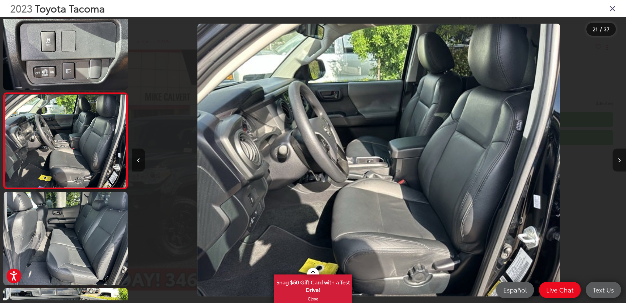
click at [617, 157] on button "Next image" at bounding box center [619, 159] width 13 height 23
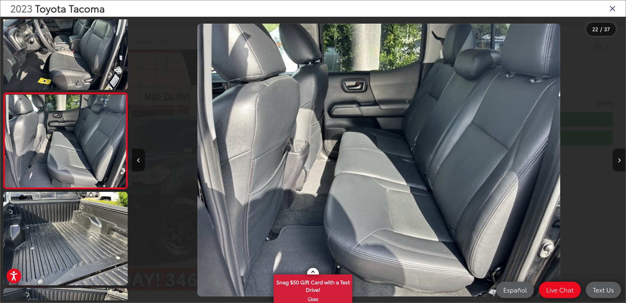
click at [617, 157] on button "Next image" at bounding box center [619, 159] width 13 height 23
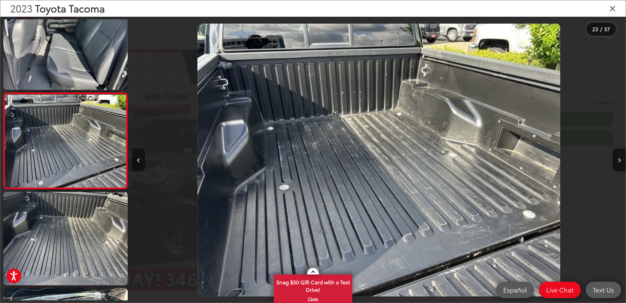
click at [143, 161] on button "Previous image" at bounding box center [138, 159] width 13 height 23
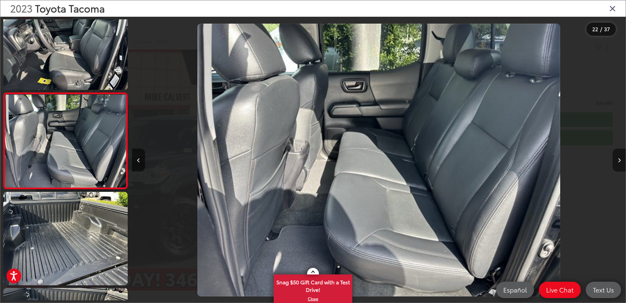
click at [616, 160] on button "Next image" at bounding box center [619, 159] width 13 height 23
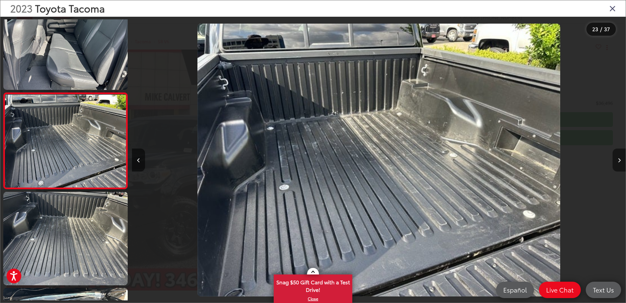
click at [616, 160] on button "Next image" at bounding box center [619, 159] width 13 height 23
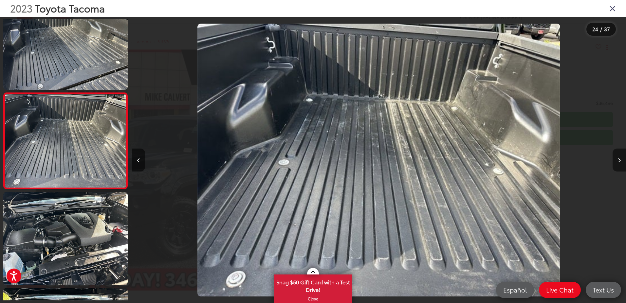
click at [616, 160] on button "Next image" at bounding box center [619, 159] width 13 height 23
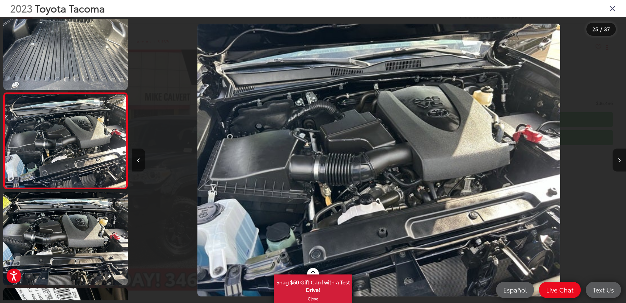
click at [616, 160] on button "Next image" at bounding box center [619, 159] width 13 height 23
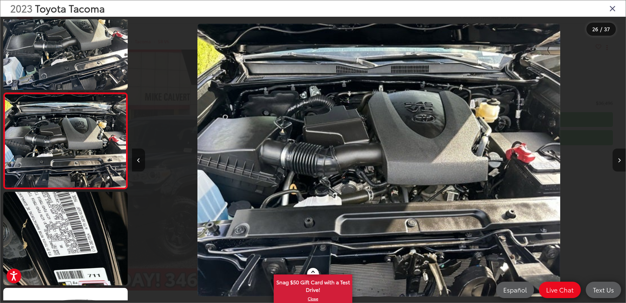
click at [616, 160] on button "Next image" at bounding box center [619, 159] width 13 height 23
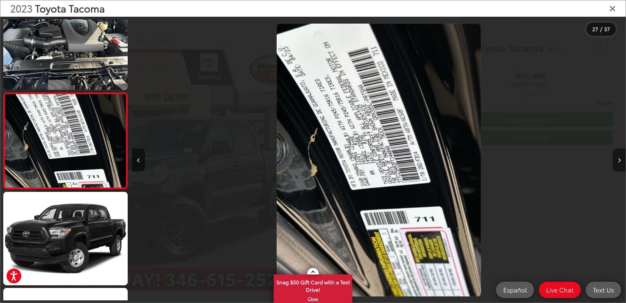
click at [616, 160] on button "Next image" at bounding box center [619, 159] width 13 height 23
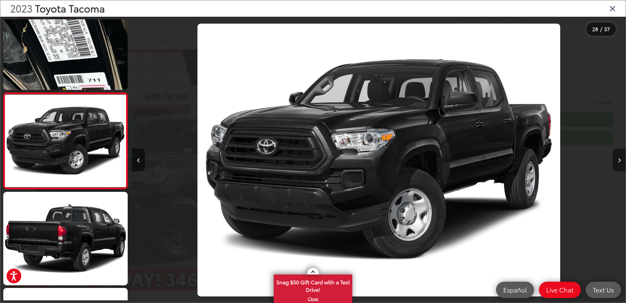
click at [615, 160] on button "Next image" at bounding box center [619, 159] width 13 height 23
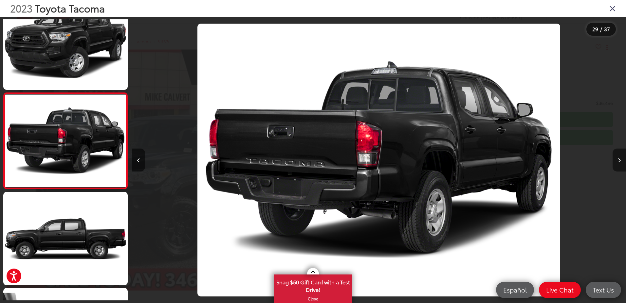
click at [615, 160] on button "Next image" at bounding box center [619, 159] width 13 height 23
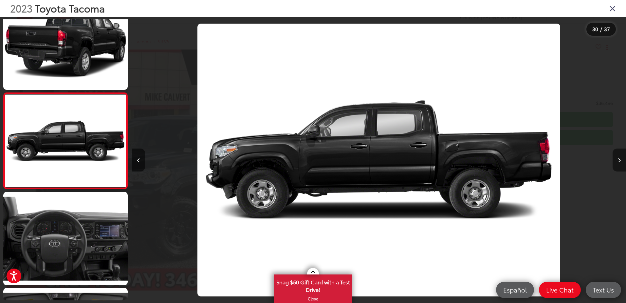
click at [615, 160] on button "Next image" at bounding box center [619, 159] width 13 height 23
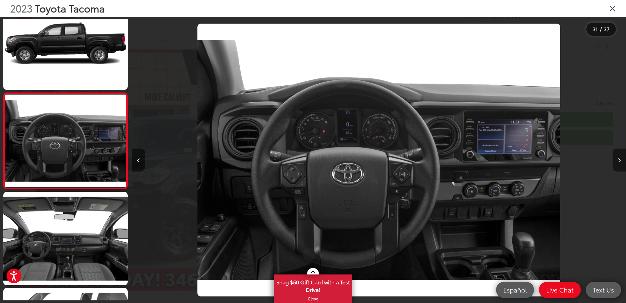
click at [615, 160] on button "Next image" at bounding box center [619, 159] width 13 height 23
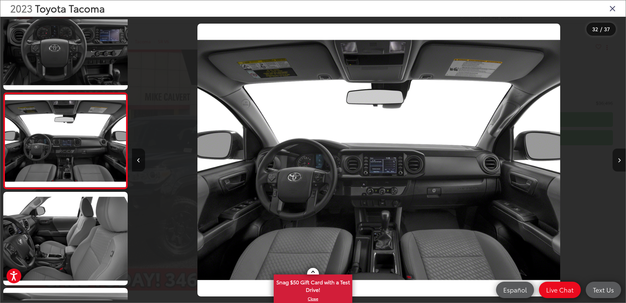
click at [615, 160] on button "Next image" at bounding box center [619, 159] width 13 height 23
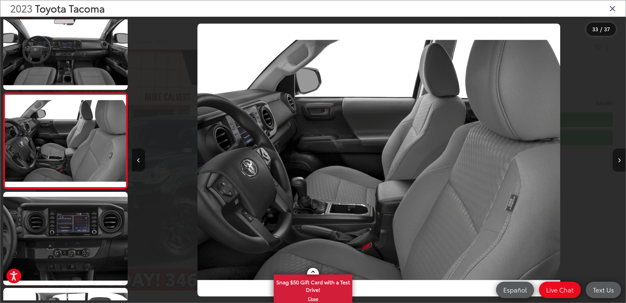
click at [615, 160] on button "Next image" at bounding box center [619, 159] width 13 height 23
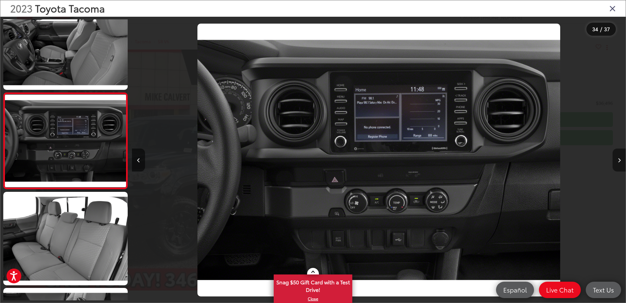
click at [615, 160] on button "Next image" at bounding box center [619, 159] width 13 height 23
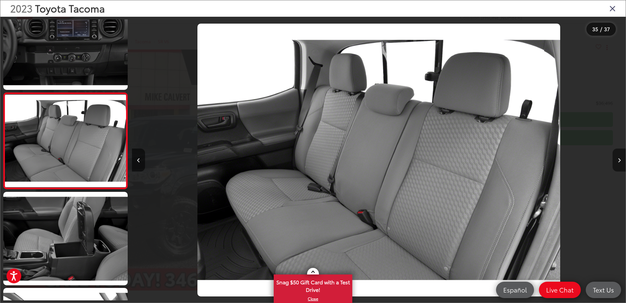
click at [615, 160] on button "Next image" at bounding box center [619, 159] width 13 height 23
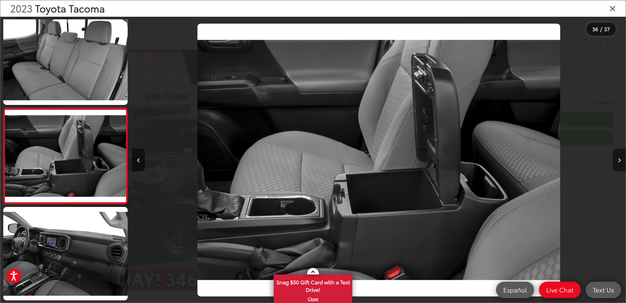
click at [615, 160] on button "Next image" at bounding box center [619, 159] width 13 height 23
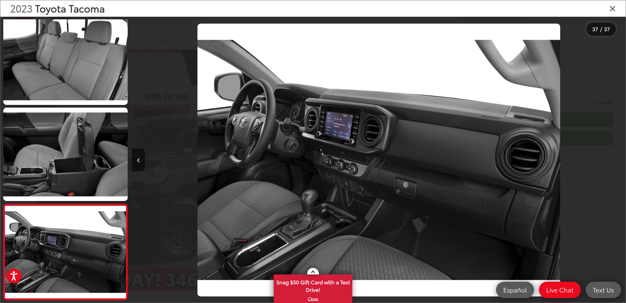
click at [615, 160] on div at bounding box center [563, 160] width 123 height 286
click at [612, 9] on icon "Close gallery" at bounding box center [612, 8] width 7 height 9
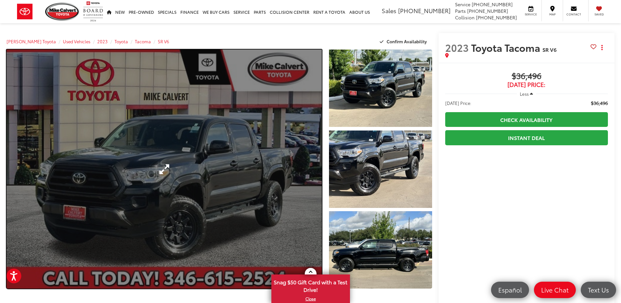
click at [259, 171] on link "Expand Photo 0" at bounding box center [164, 168] width 315 height 239
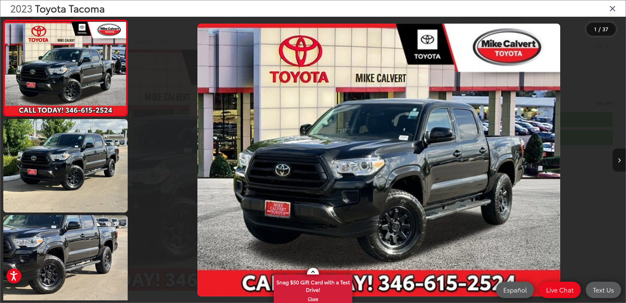
click at [615, 157] on button "Next image" at bounding box center [619, 159] width 13 height 23
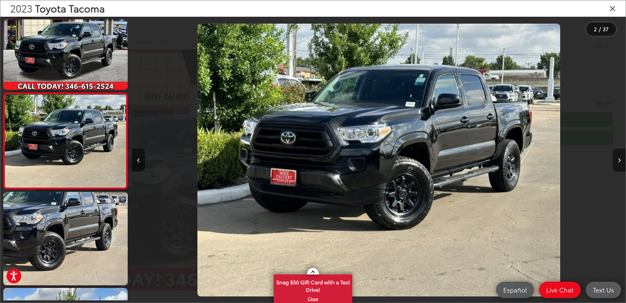
click at [615, 157] on button "Next image" at bounding box center [619, 159] width 13 height 23
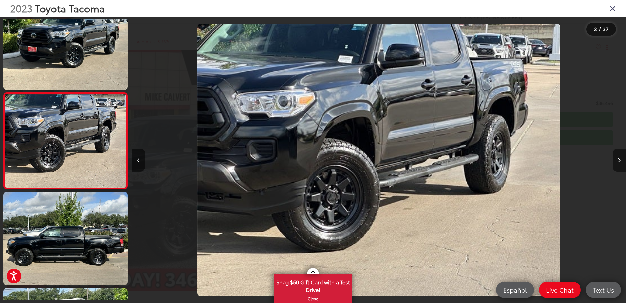
click at [615, 157] on button "Next image" at bounding box center [619, 159] width 13 height 23
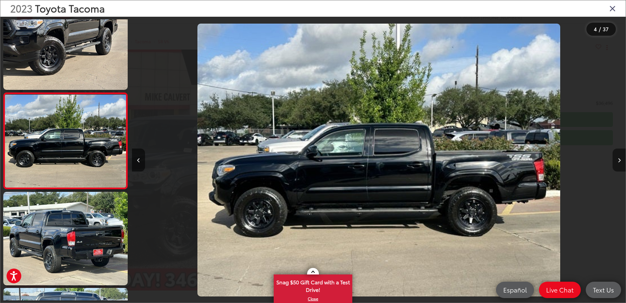
click at [616, 160] on button "Next image" at bounding box center [619, 159] width 13 height 23
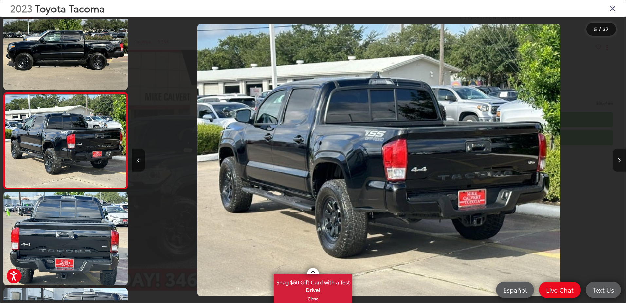
click at [616, 160] on button "Next image" at bounding box center [619, 159] width 13 height 23
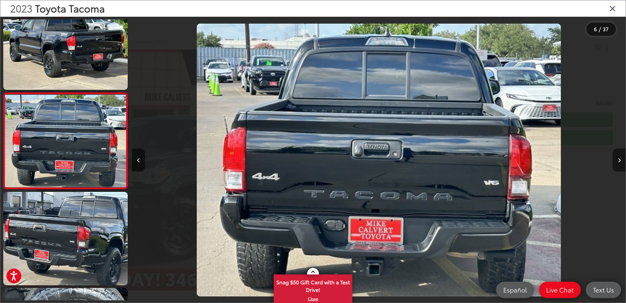
click at [616, 160] on button "Next image" at bounding box center [619, 159] width 13 height 23
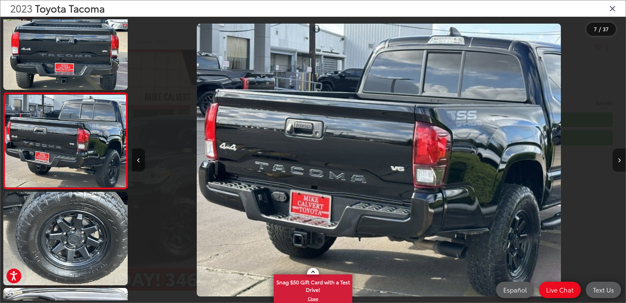
click at [616, 160] on button "Next image" at bounding box center [619, 159] width 13 height 23
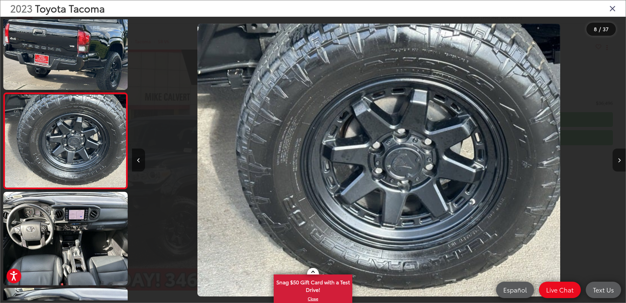
click at [616, 160] on button "Next image" at bounding box center [619, 159] width 13 height 23
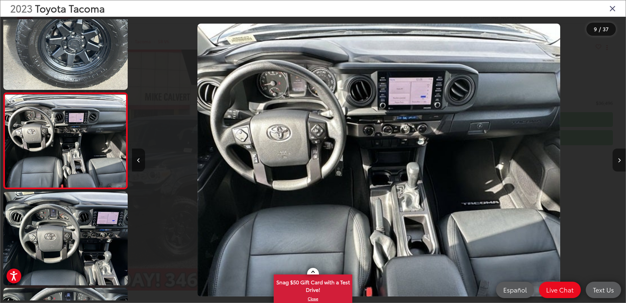
click at [619, 159] on icon "Next image" at bounding box center [619, 160] width 3 height 5
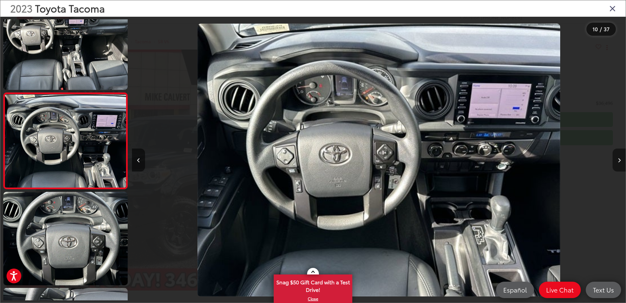
click at [619, 159] on icon "Next image" at bounding box center [619, 160] width 3 height 5
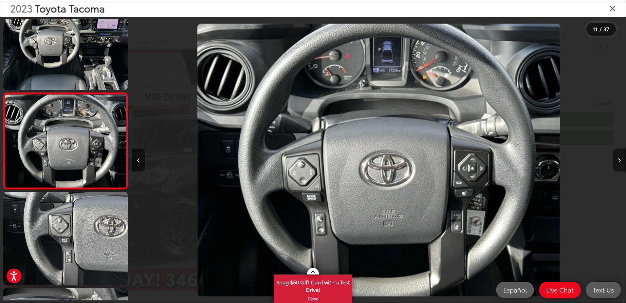
click at [619, 159] on icon "Next image" at bounding box center [619, 160] width 3 height 5
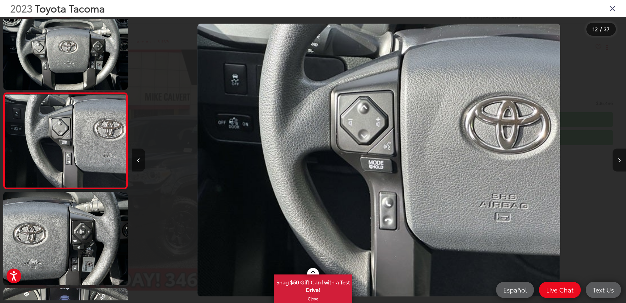
click at [619, 159] on icon "Next image" at bounding box center [619, 160] width 3 height 5
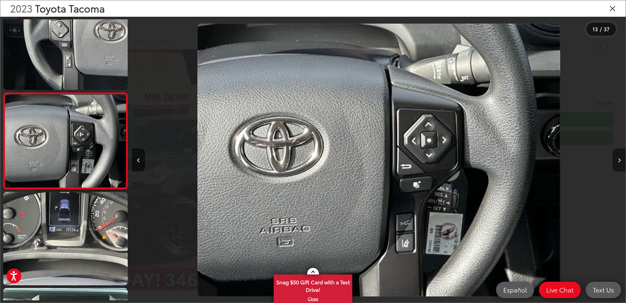
click at [619, 159] on icon "Next image" at bounding box center [619, 160] width 3 height 5
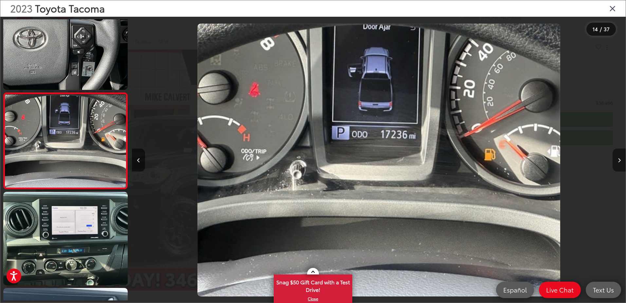
click at [619, 159] on icon "Next image" at bounding box center [619, 160] width 3 height 5
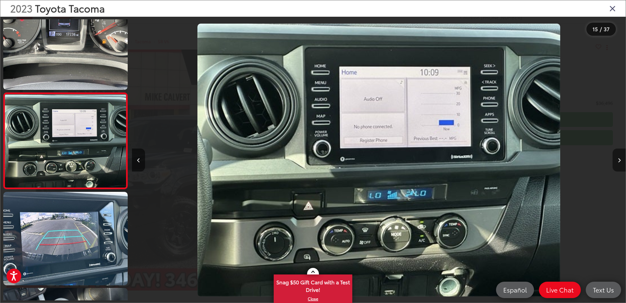
click at [619, 159] on icon "Next image" at bounding box center [619, 160] width 3 height 5
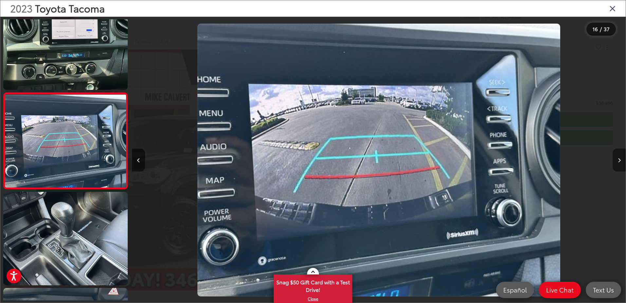
click at [619, 159] on icon "Next image" at bounding box center [619, 160] width 3 height 5
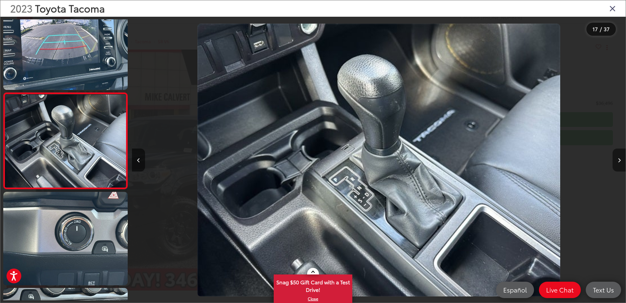
click at [619, 159] on icon "Next image" at bounding box center [619, 160] width 3 height 5
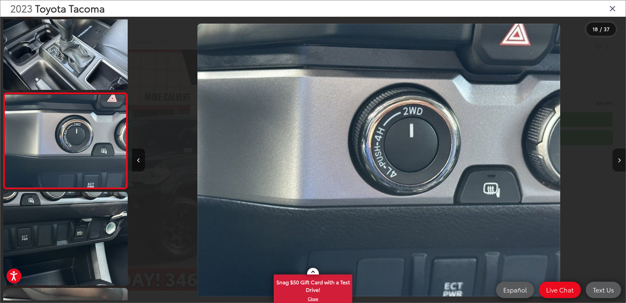
click at [619, 159] on icon "Next image" at bounding box center [619, 160] width 3 height 5
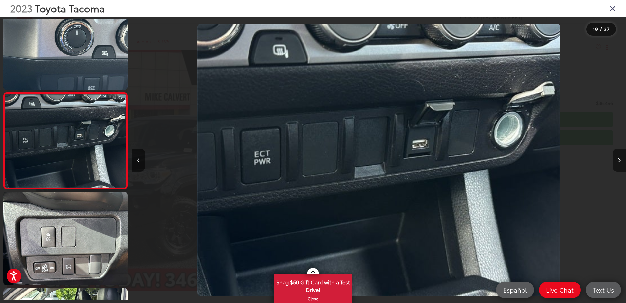
click at [619, 159] on icon "Next image" at bounding box center [619, 160] width 3 height 5
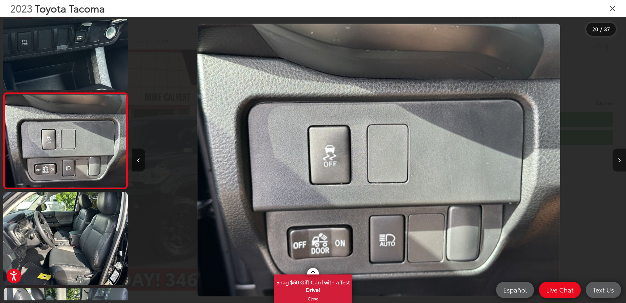
click at [619, 159] on icon "Next image" at bounding box center [619, 160] width 3 height 5
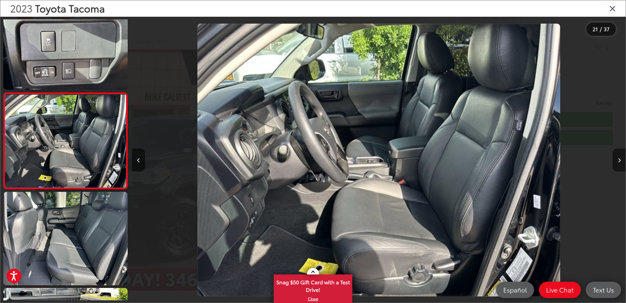
click at [619, 159] on icon "Next image" at bounding box center [619, 160] width 3 height 5
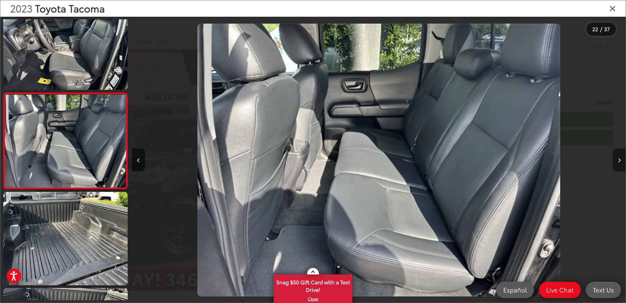
click at [619, 159] on icon "Next image" at bounding box center [619, 160] width 3 height 5
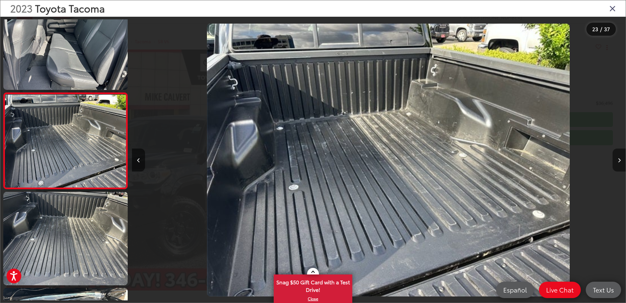
click at [619, 159] on icon "Next image" at bounding box center [619, 160] width 3 height 5
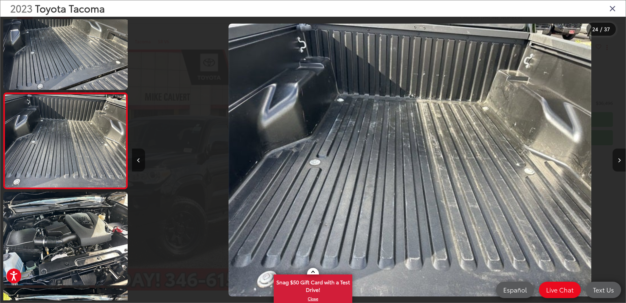
click at [619, 159] on icon "Next image" at bounding box center [619, 160] width 3 height 5
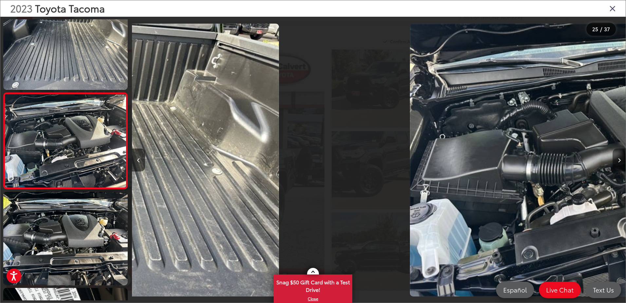
click at [619, 159] on icon "Next image" at bounding box center [619, 160] width 3 height 5
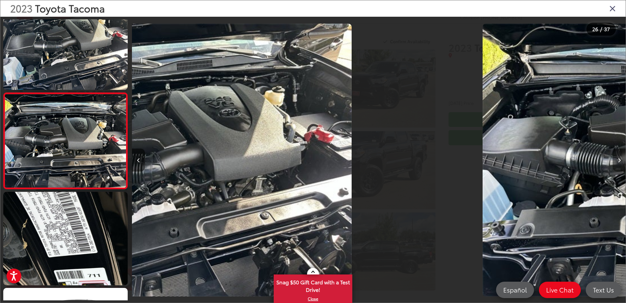
click at [619, 159] on icon "Next image" at bounding box center [619, 160] width 3 height 5
